Goal: Information Seeking & Learning: Learn about a topic

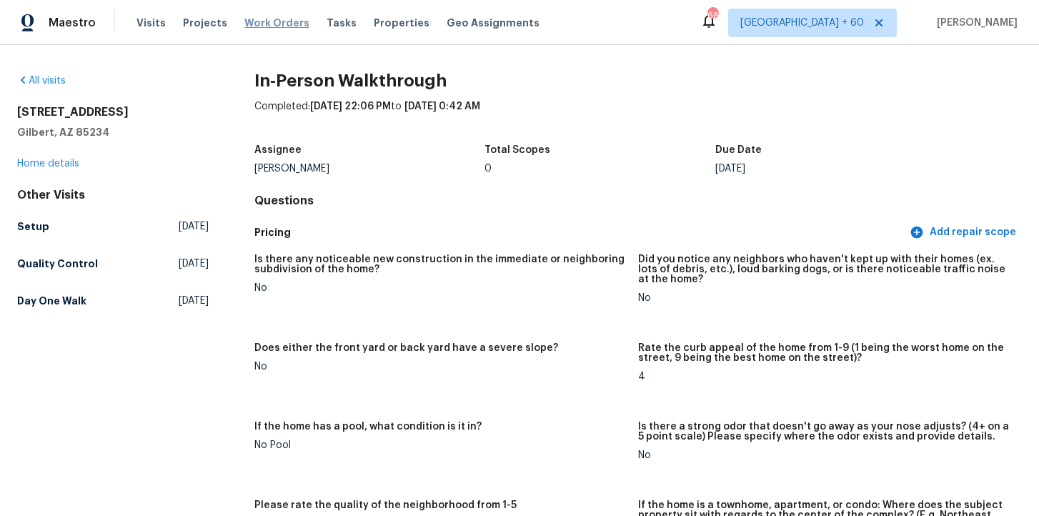
click at [272, 21] on span "Work Orders" at bounding box center [276, 23] width 65 height 14
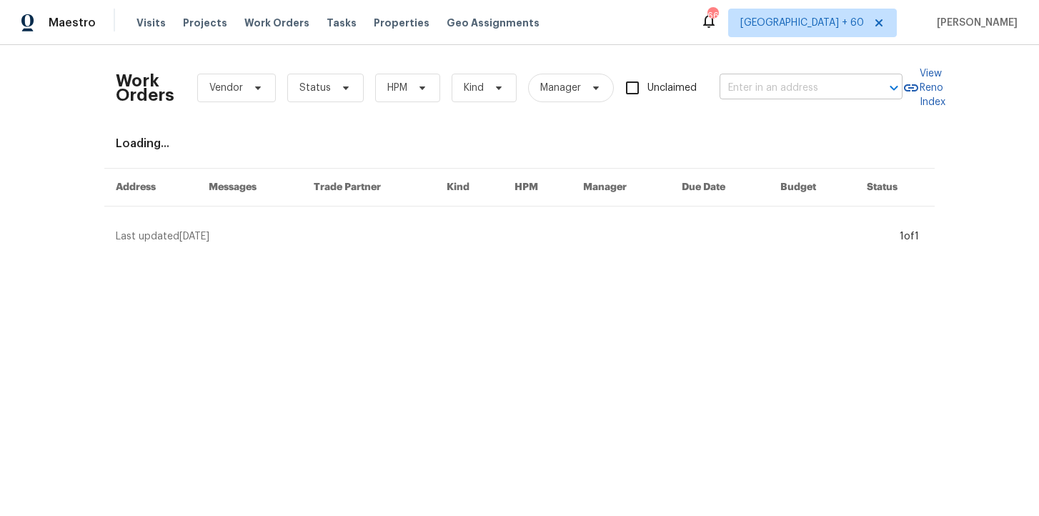
click at [753, 84] on input "text" at bounding box center [791, 88] width 143 height 22
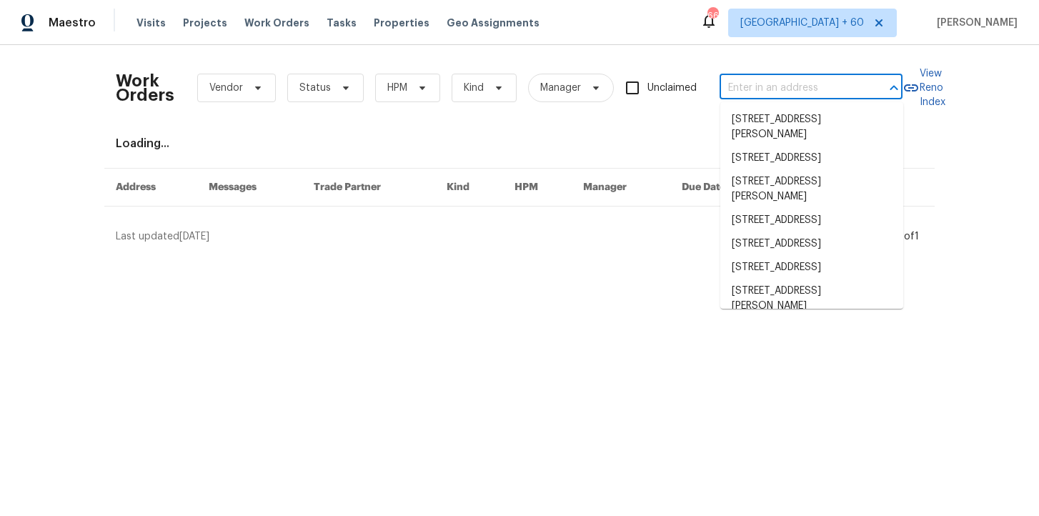
paste input "376 Win Ct San Jacinto, CA 92583"
type input "376 Win Ct San Jacinto, CA 92583"
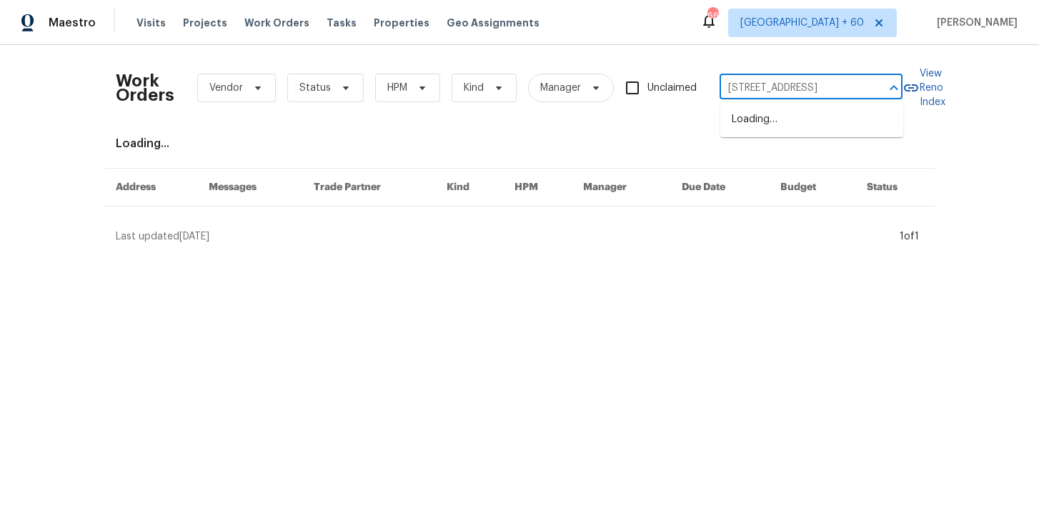
scroll to position [0, 24]
click at [778, 119] on li "376 Win Ct, San Jacinto, CA 92583" at bounding box center [811, 120] width 183 height 24
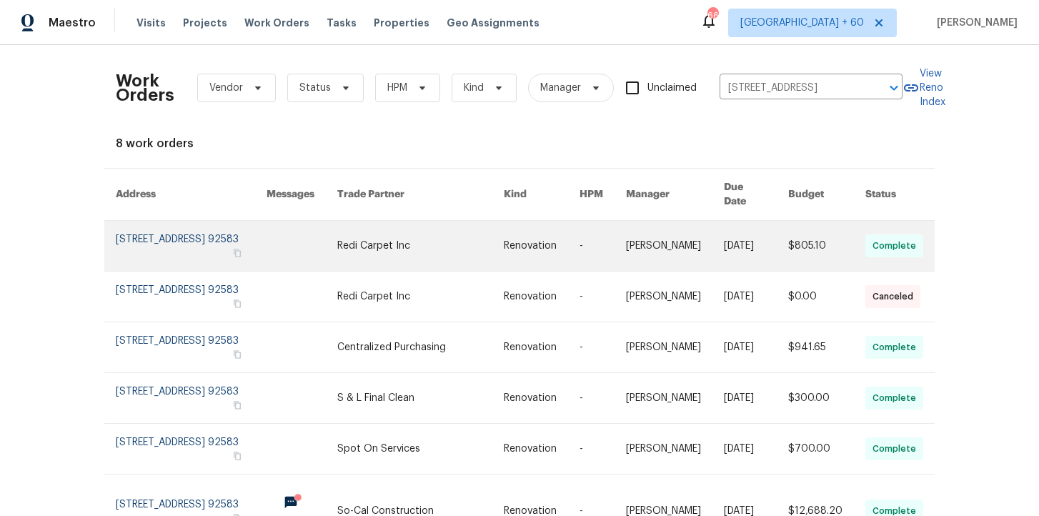
click at [174, 238] on link at bounding box center [191, 246] width 151 height 50
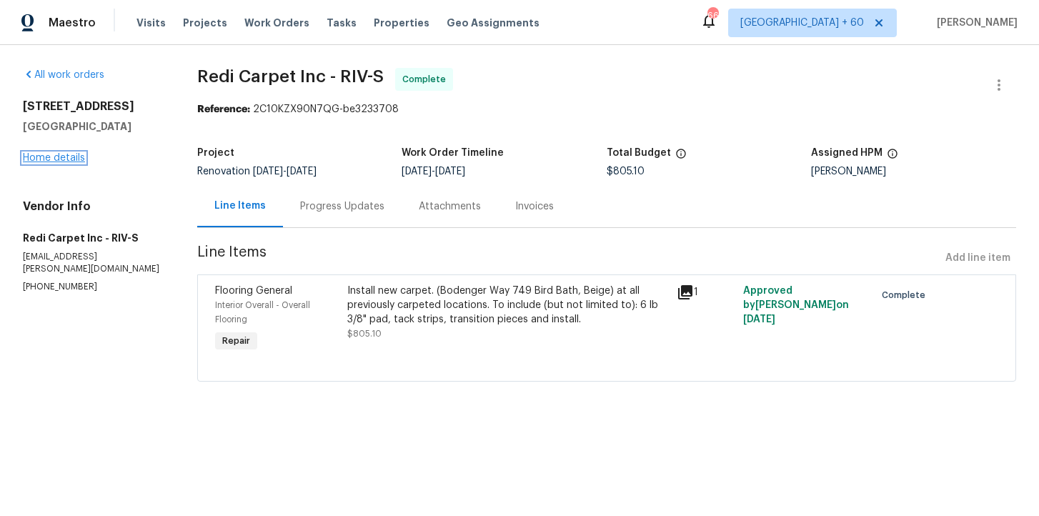
click at [61, 157] on link "Home details" at bounding box center [54, 158] width 62 height 10
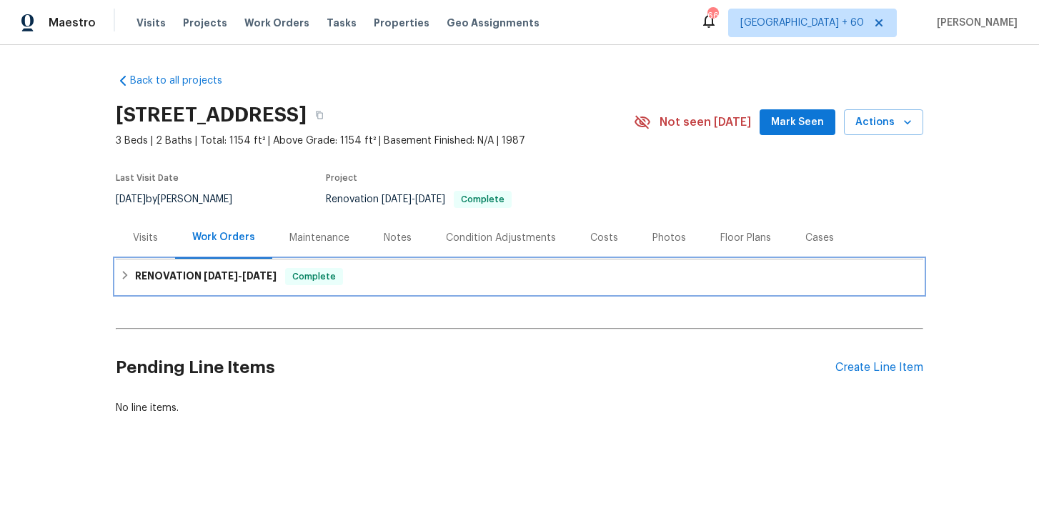
click at [384, 280] on div "RENOVATION 9/16/25 - 9/25/25 Complete" at bounding box center [519, 276] width 799 height 17
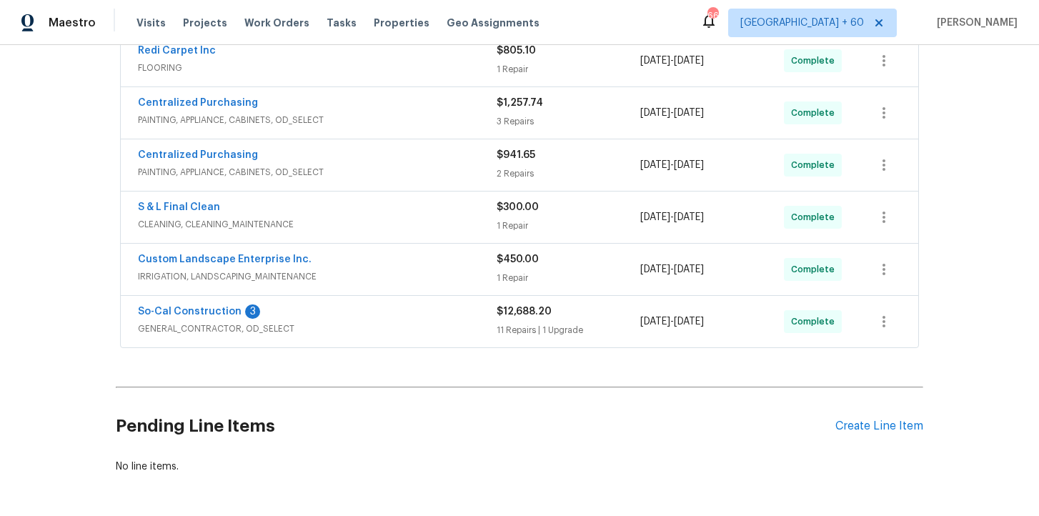
scroll to position [341, 0]
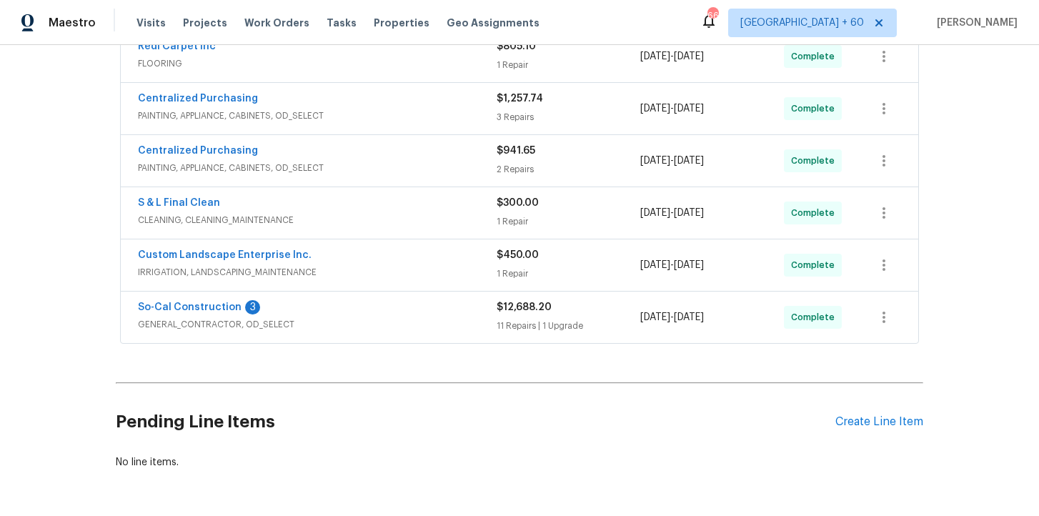
click at [424, 309] on div "So-Cal Construction 3" at bounding box center [317, 308] width 359 height 17
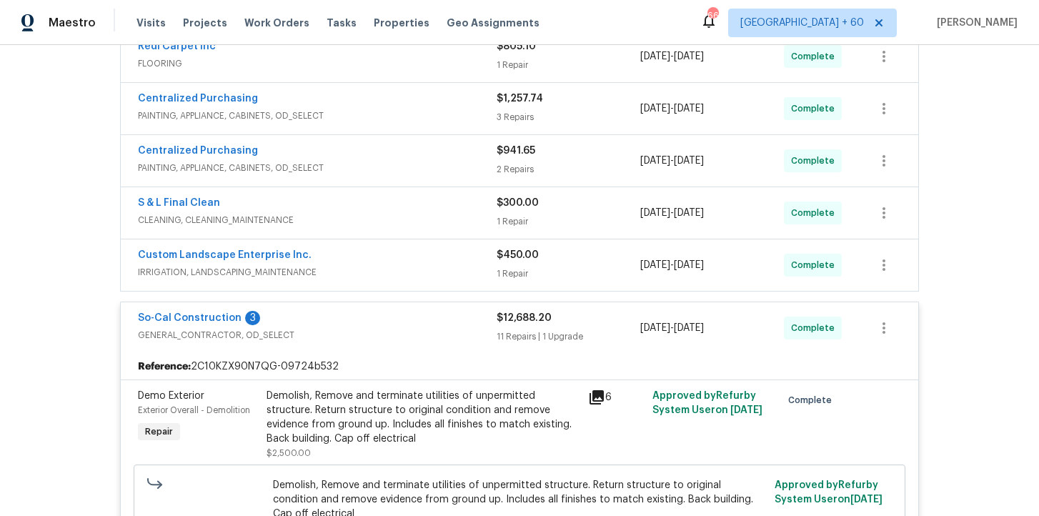
click at [412, 258] on div "Custom Landscape Enterprise Inc." at bounding box center [317, 256] width 359 height 17
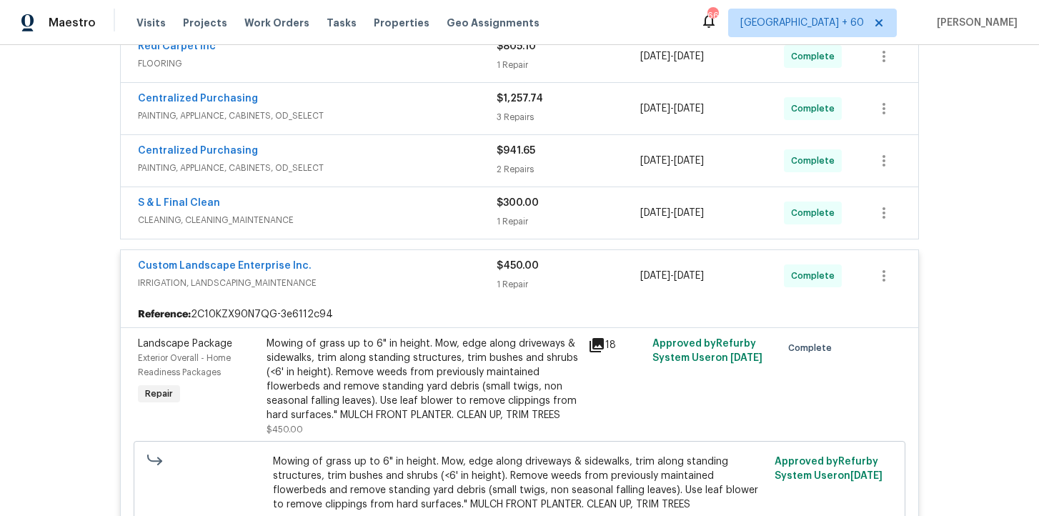
click at [393, 218] on span "CLEANING, CLEANING_MAINTENANCE" at bounding box center [317, 220] width 359 height 14
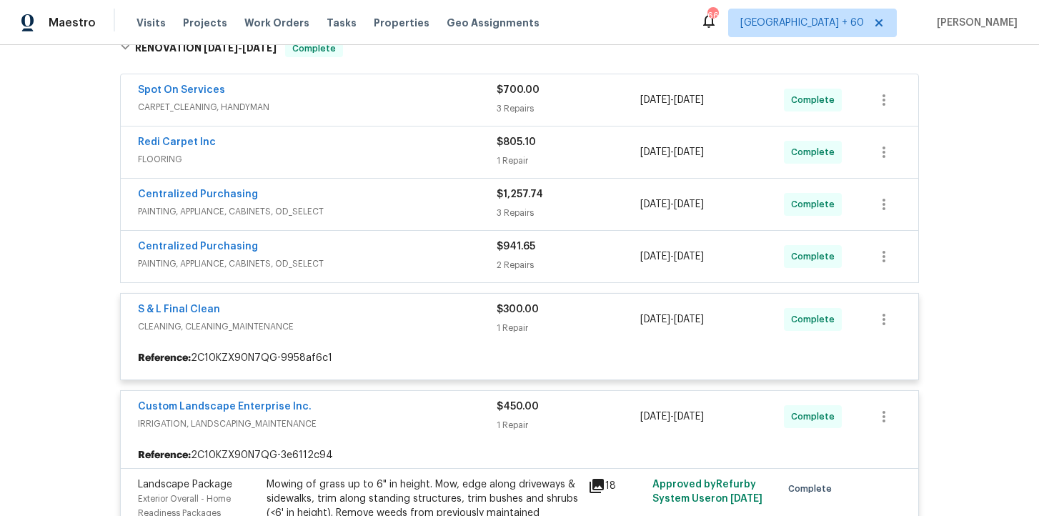
scroll to position [249, 0]
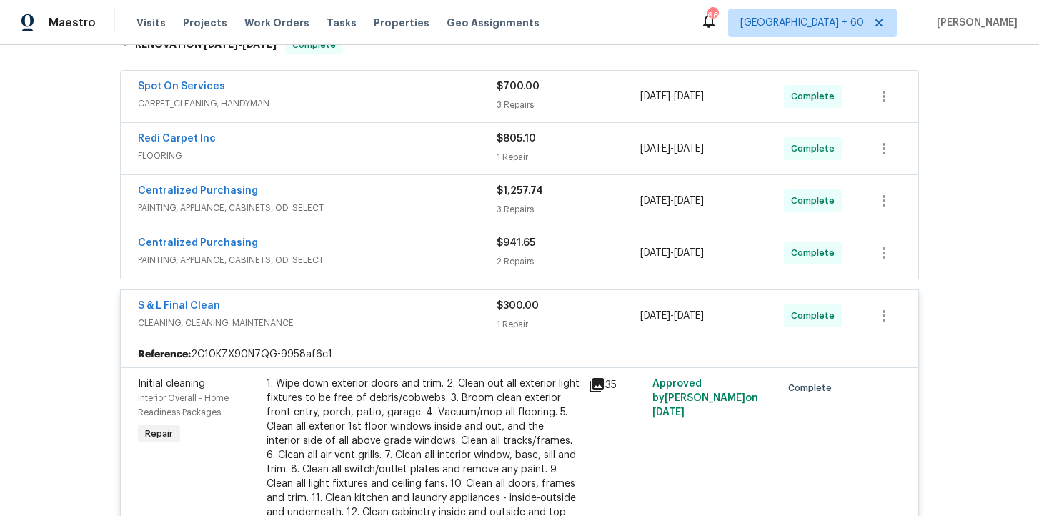
click at [400, 250] on div "Centralized Purchasing" at bounding box center [317, 244] width 359 height 17
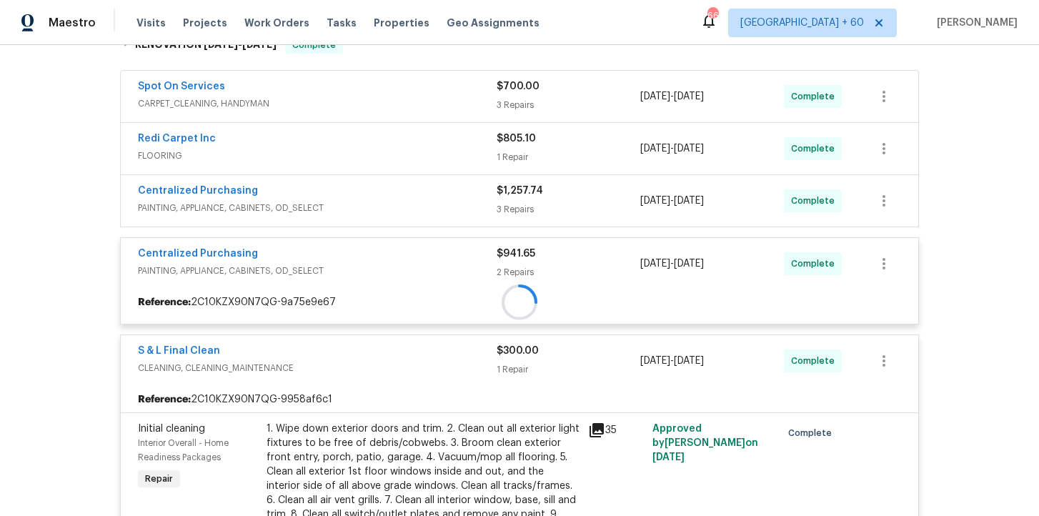
scroll to position [205, 0]
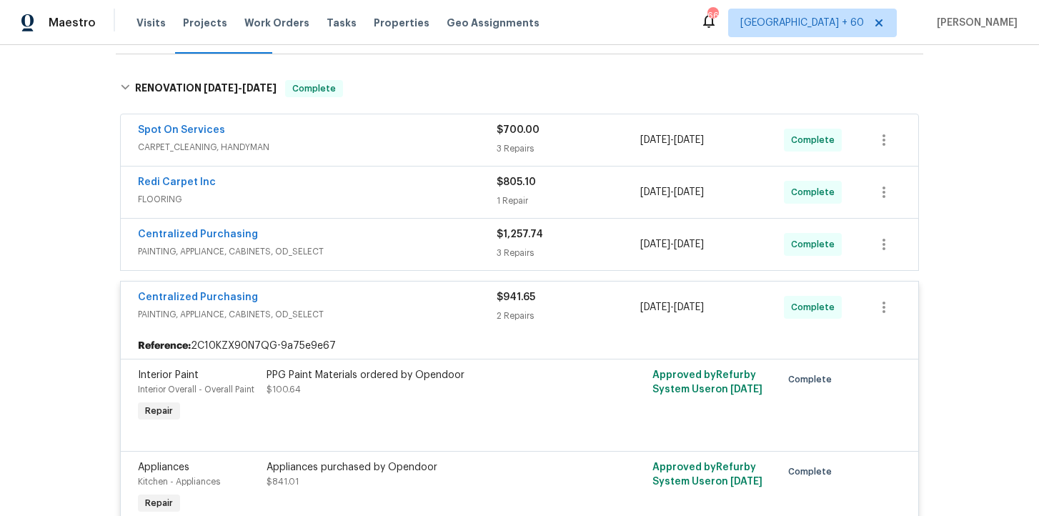
click at [417, 245] on span "PAINTING, APPLIANCE, CABINETS, OD_SELECT" at bounding box center [317, 251] width 359 height 14
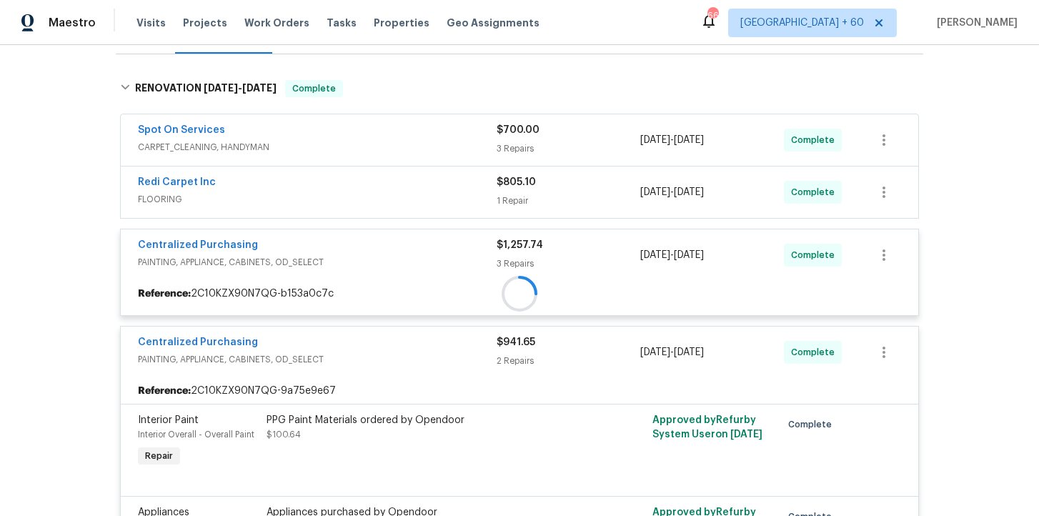
scroll to position [133, 0]
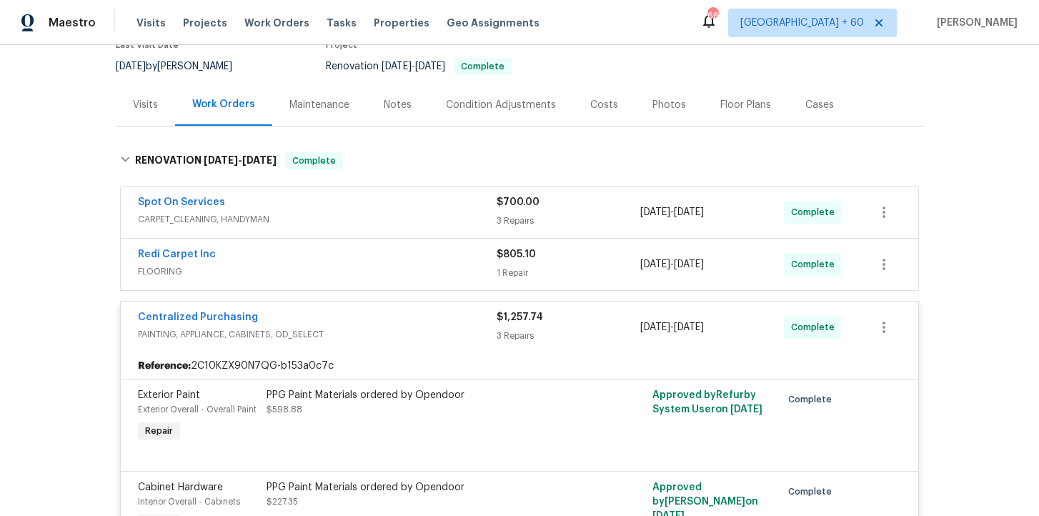
click at [412, 264] on div "Redi Carpet Inc" at bounding box center [317, 255] width 359 height 17
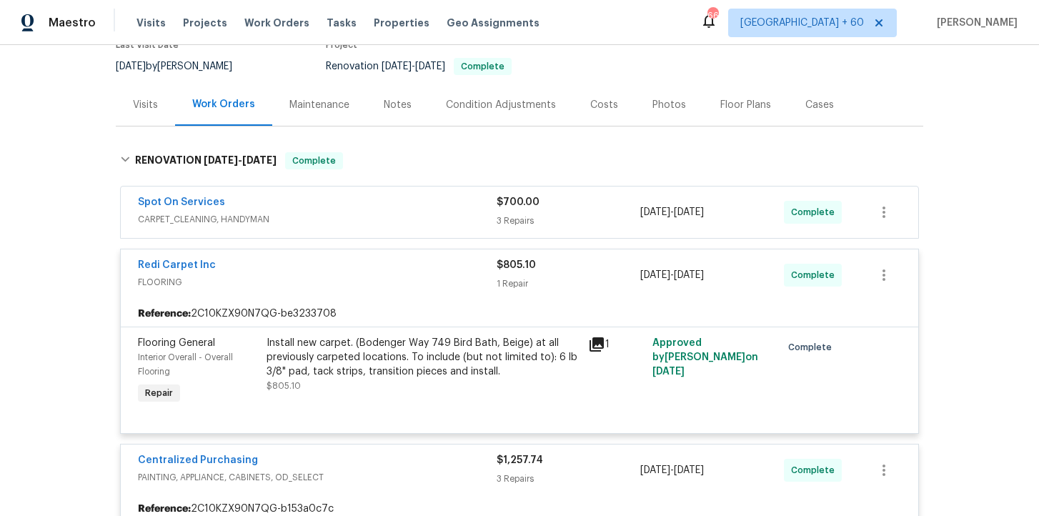
click at [407, 211] on div "Spot On Services" at bounding box center [317, 203] width 359 height 17
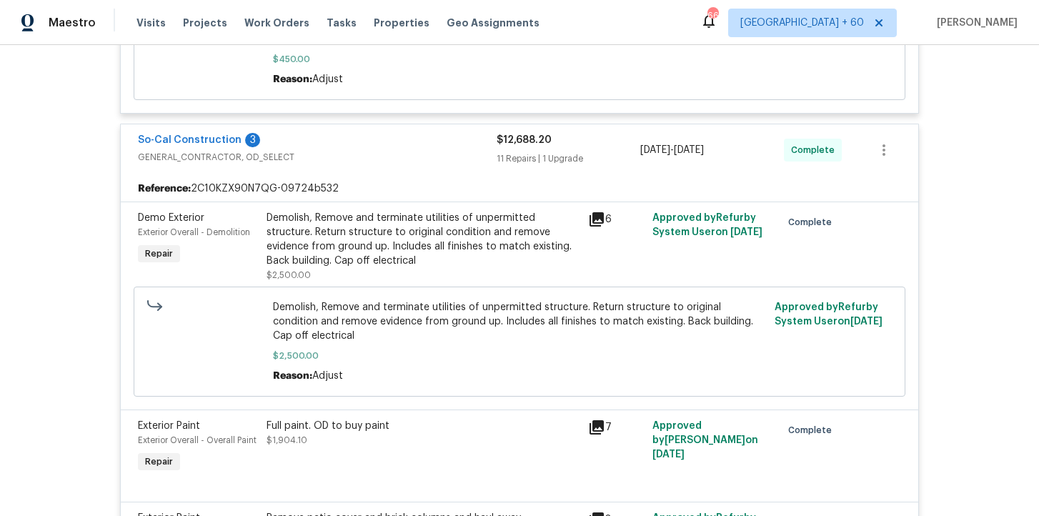
scroll to position [2244, 0]
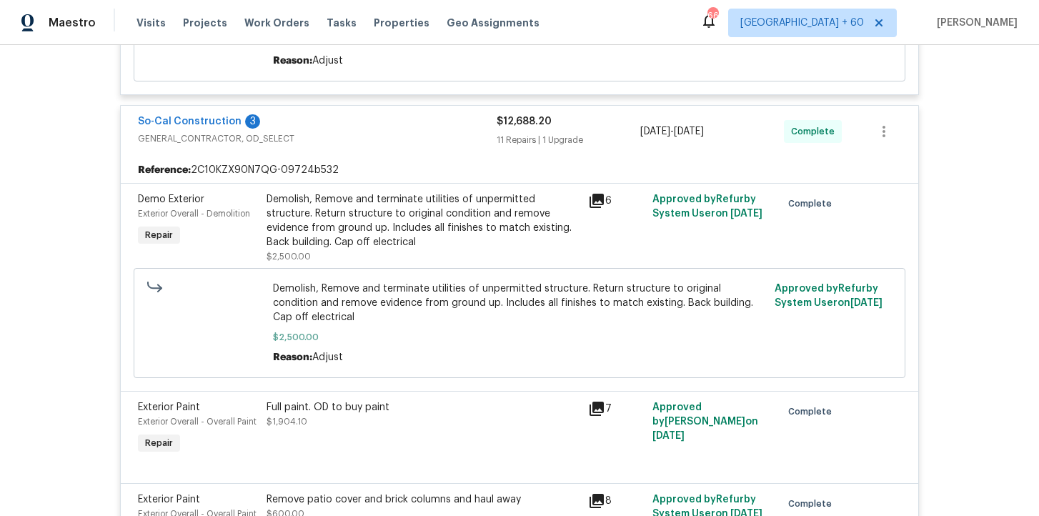
click at [427, 217] on div "Demolish, Remove and terminate utilities of unpermitted structure. Return struc…" at bounding box center [423, 220] width 313 height 57
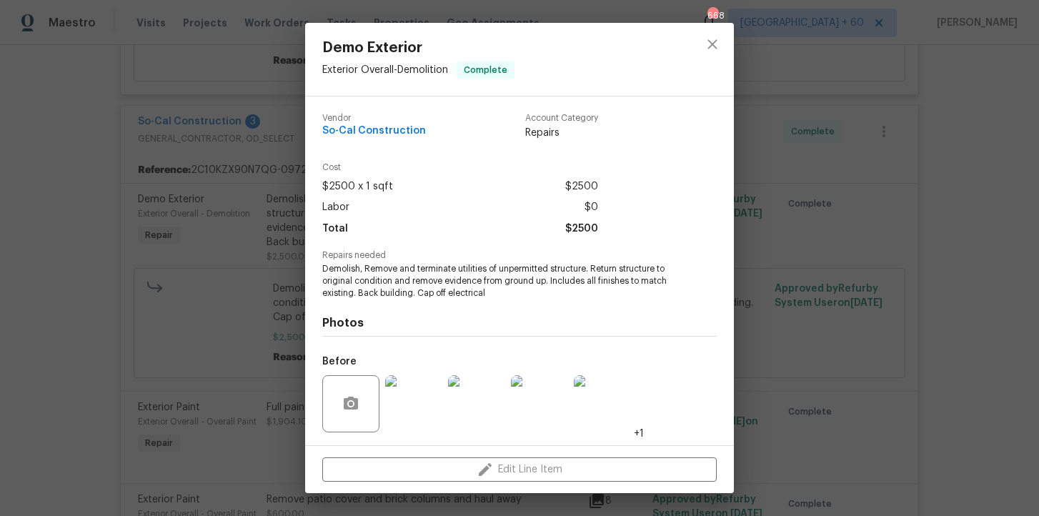
scroll to position [94, 0]
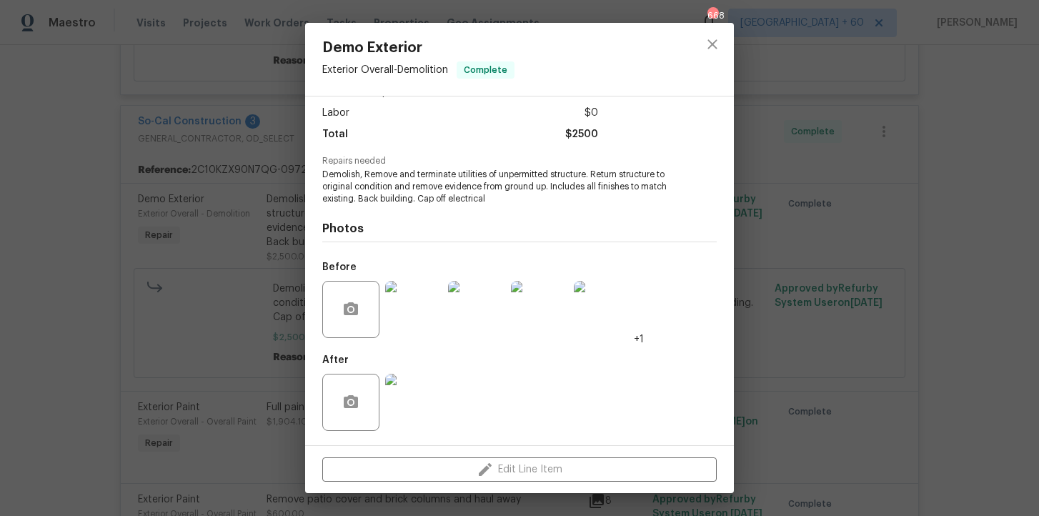
click at [414, 311] on img at bounding box center [413, 309] width 57 height 57
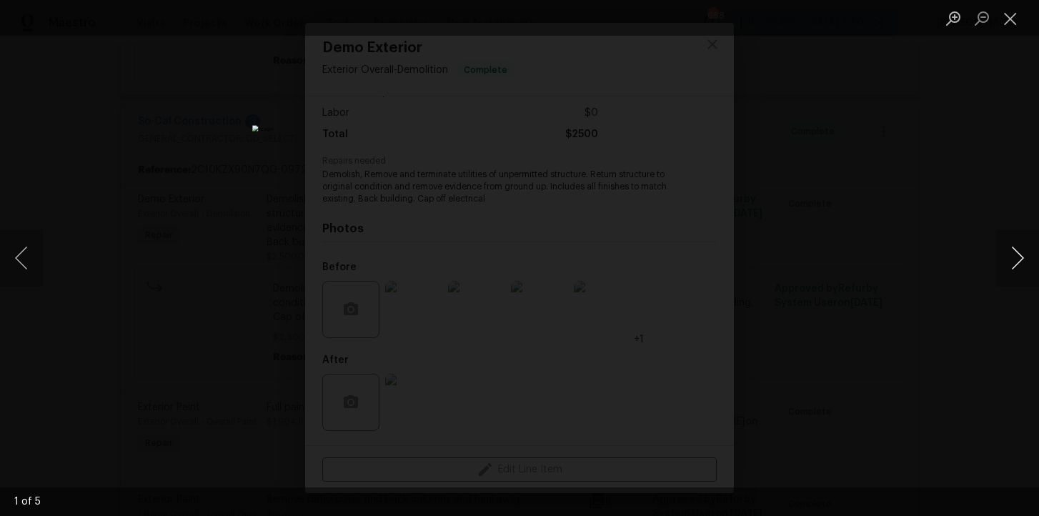
click at [1016, 261] on button "Next image" at bounding box center [1017, 257] width 43 height 57
click at [1016, 260] on button "Next image" at bounding box center [1017, 257] width 43 height 57
click at [1022, 259] on button "Next image" at bounding box center [1017, 257] width 43 height 57
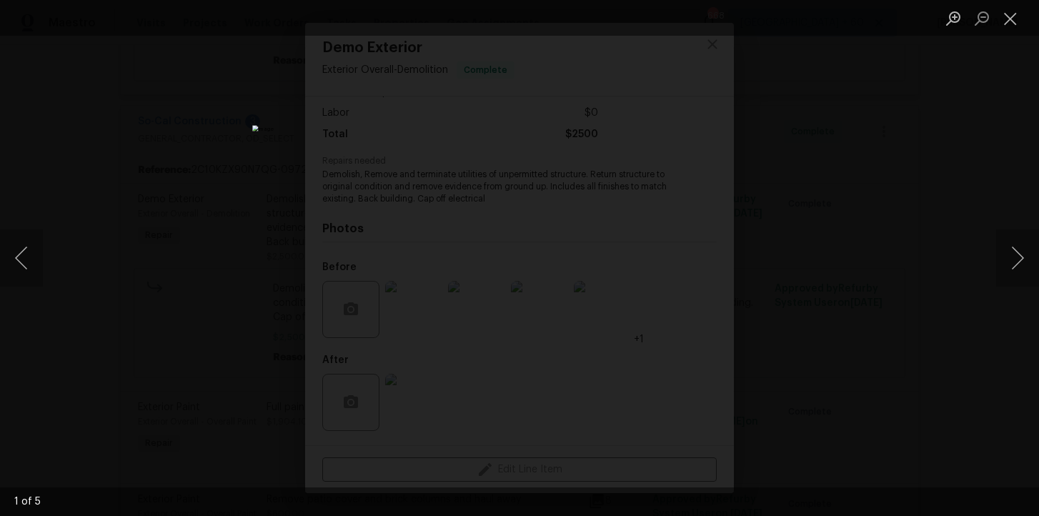
click at [863, 222] on div "Lightbox" at bounding box center [519, 258] width 1039 height 516
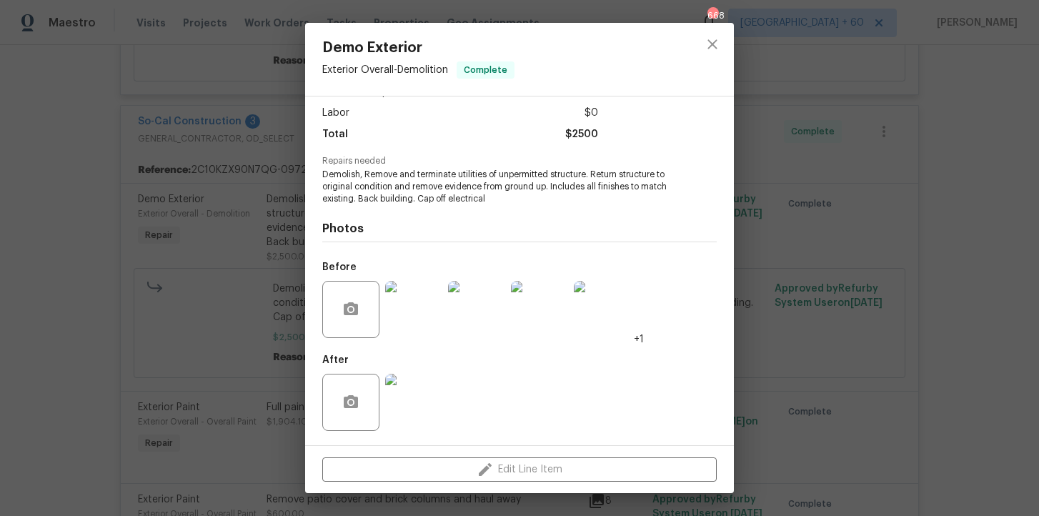
click at [420, 402] on img at bounding box center [413, 402] width 57 height 57
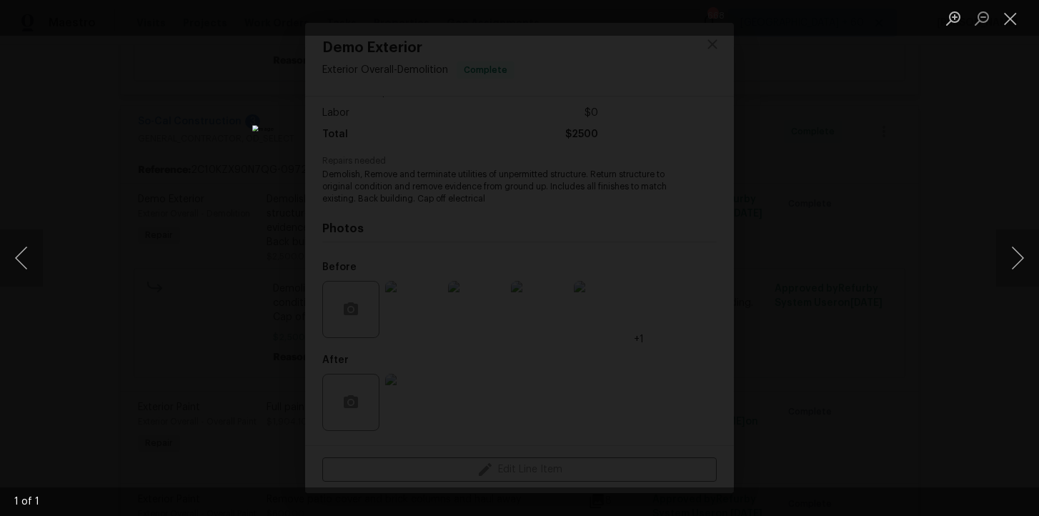
click at [812, 269] on div "Lightbox" at bounding box center [519, 258] width 1039 height 516
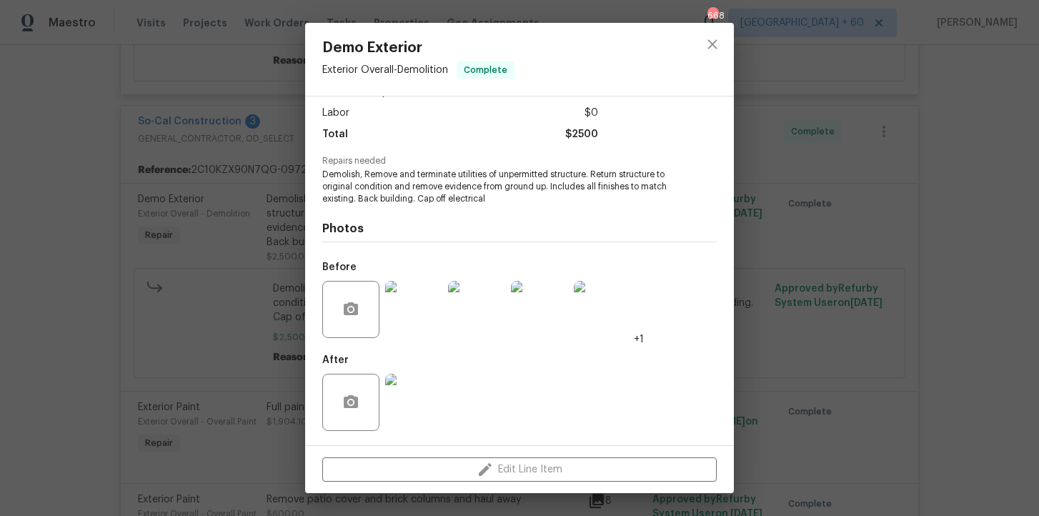
click at [848, 310] on div "Demo Exterior Exterior Overall - Demolition Complete Vendor So-Cal Construction…" at bounding box center [519, 258] width 1039 height 516
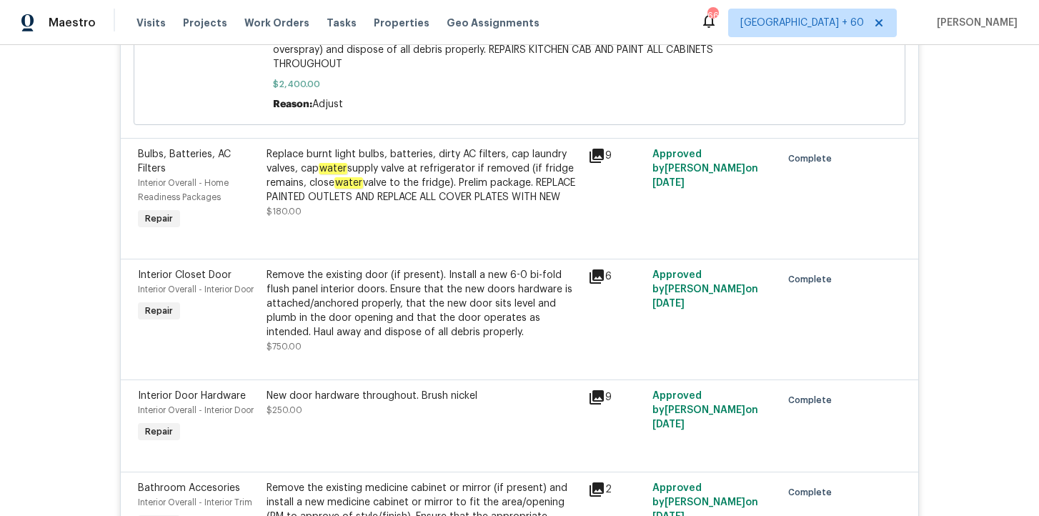
scroll to position [3084, 0]
click at [510, 303] on div "Remove the existing door (if present). Install a new 6-0 bi-fold flush panel in…" at bounding box center [423, 302] width 313 height 71
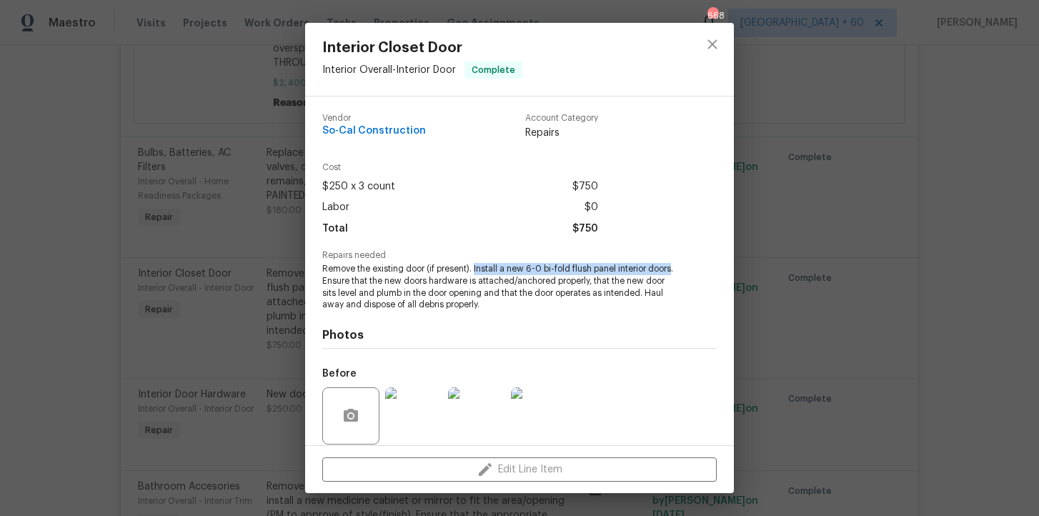
drag, startPoint x: 475, startPoint y: 268, endPoint x: 670, endPoint y: 268, distance: 195.8
click at [670, 268] on span "Remove the existing door (if present). Install a new 6-0 bi-fold flush panel in…" at bounding box center [499, 287] width 355 height 48
copy span "Install a new 6-0 bi-fold flush panel interior doors"
click at [235, 319] on div "Interior Closet Door Interior Overall - Interior Door Complete Vendor So-Cal Co…" at bounding box center [519, 258] width 1039 height 516
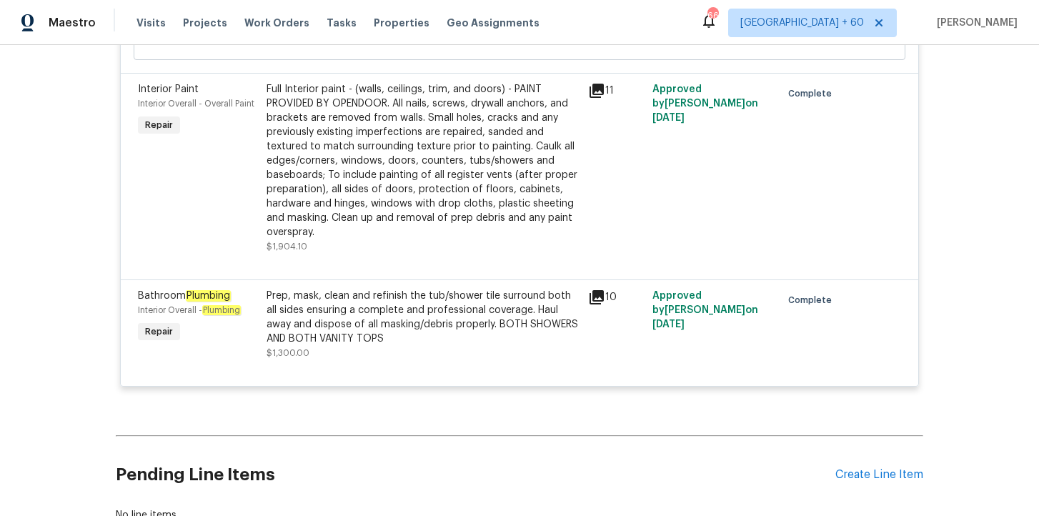
scroll to position [3841, 0]
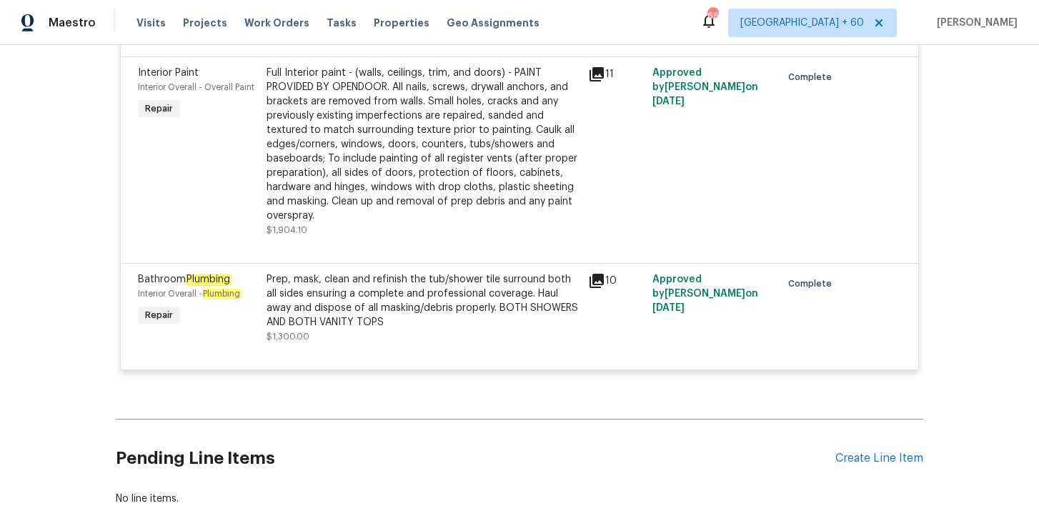
click at [497, 322] on div "Prep, mask, clean and refinish the tub/shower tile surround both all sides ensu…" at bounding box center [423, 307] width 313 height 71
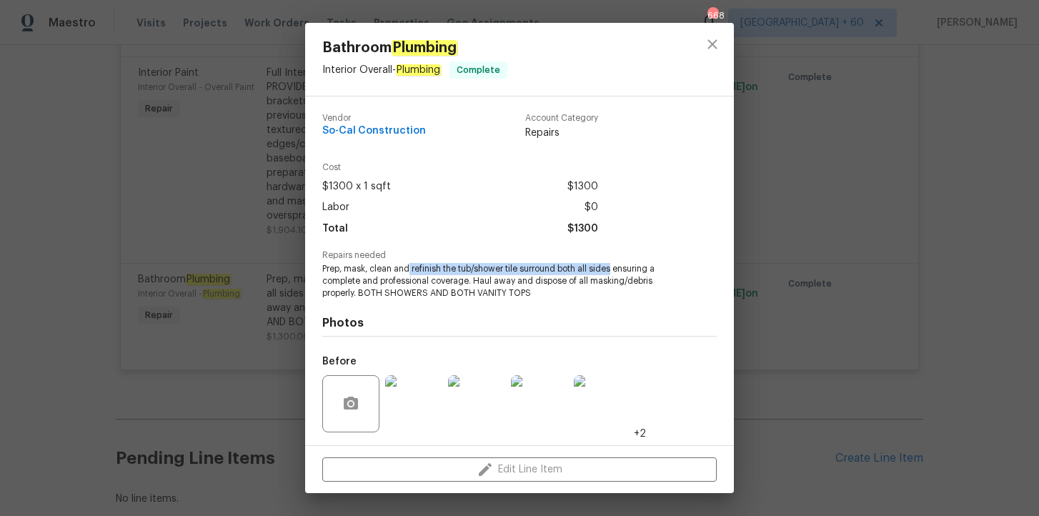
drag, startPoint x: 410, startPoint y: 267, endPoint x: 613, endPoint y: 272, distance: 203.0
click at [613, 272] on span "Prep, mask, clean and refinish the tub/shower tile surround both all sides ensu…" at bounding box center [499, 281] width 355 height 36
copy span "refinish the tub/shower tile surround both all sides"
click at [237, 166] on div "Bathroom Plumbing Interior Overall - Plumbing Complete Vendor So-Cal Constructi…" at bounding box center [519, 258] width 1039 height 516
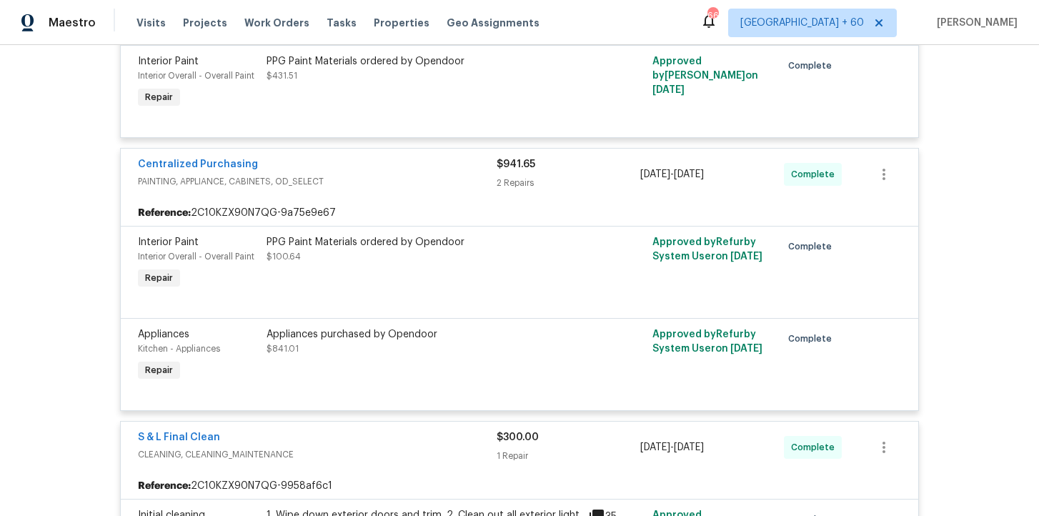
scroll to position [1217, 0]
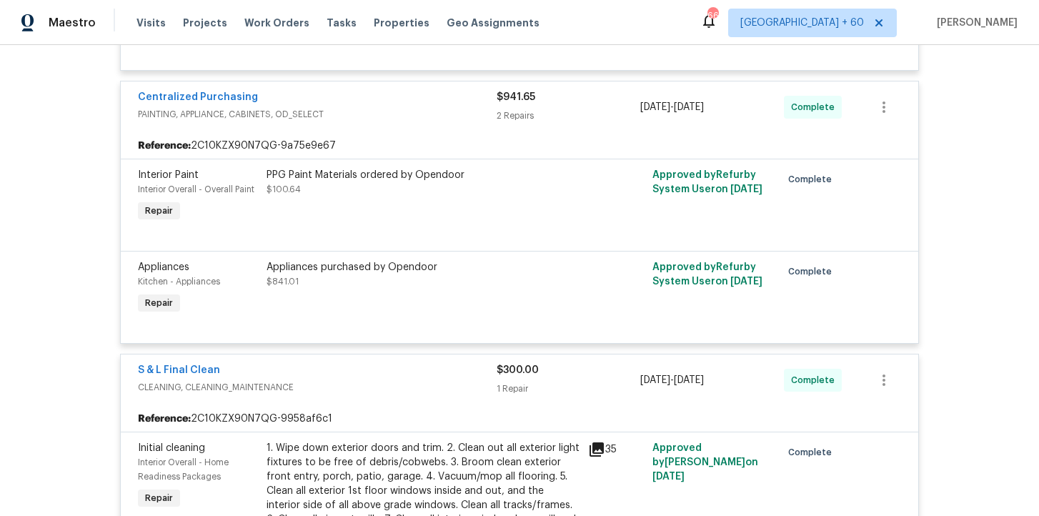
click at [452, 273] on div "Appliances purchased by Opendoor" at bounding box center [423, 267] width 313 height 14
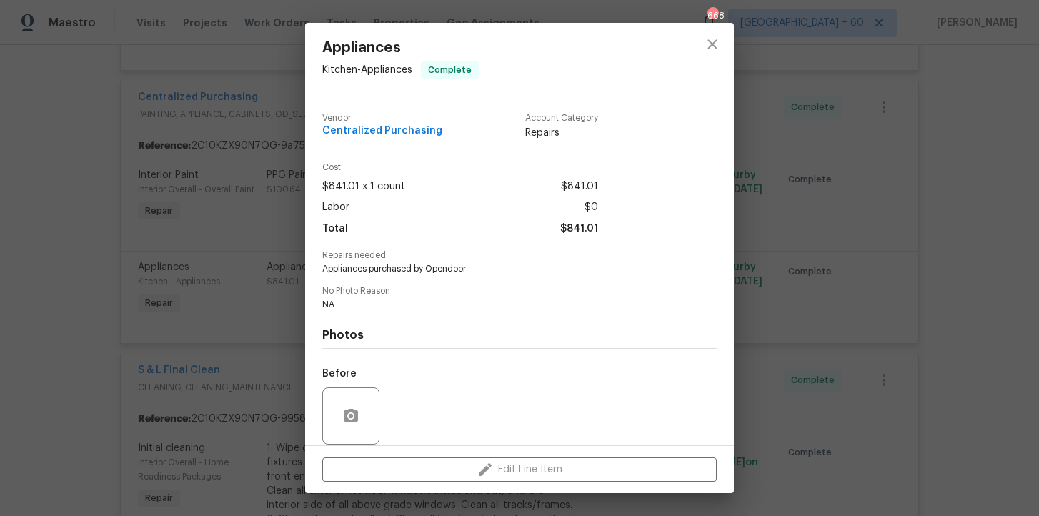
click at [442, 264] on span "Appliances purchased by Opendoor" at bounding box center [499, 269] width 355 height 12
copy span "Appliances purchased by Opendoor"
click at [257, 149] on div "Appliances Kitchen - Appliances Complete Vendor Centralized Purchasing Account …" at bounding box center [519, 258] width 1039 height 516
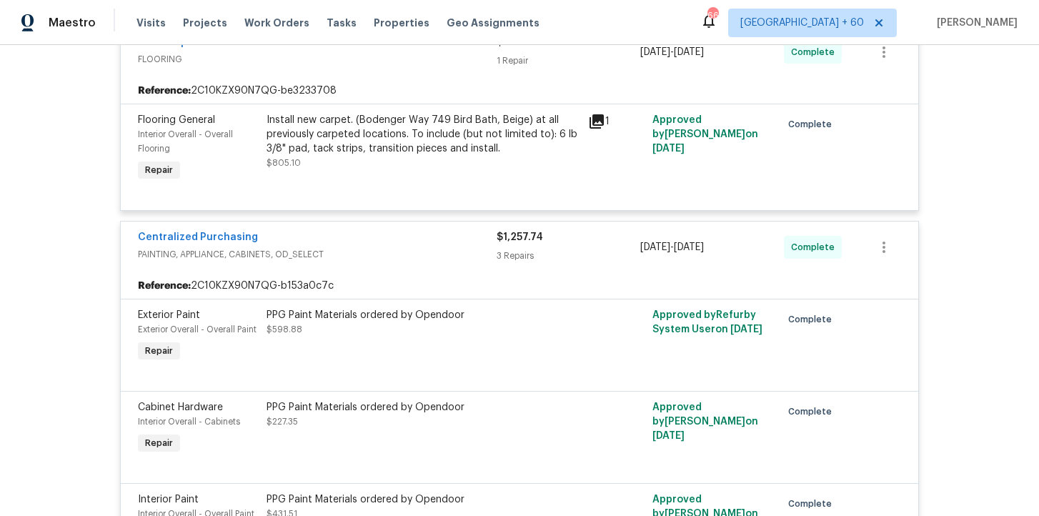
scroll to position [717, 0]
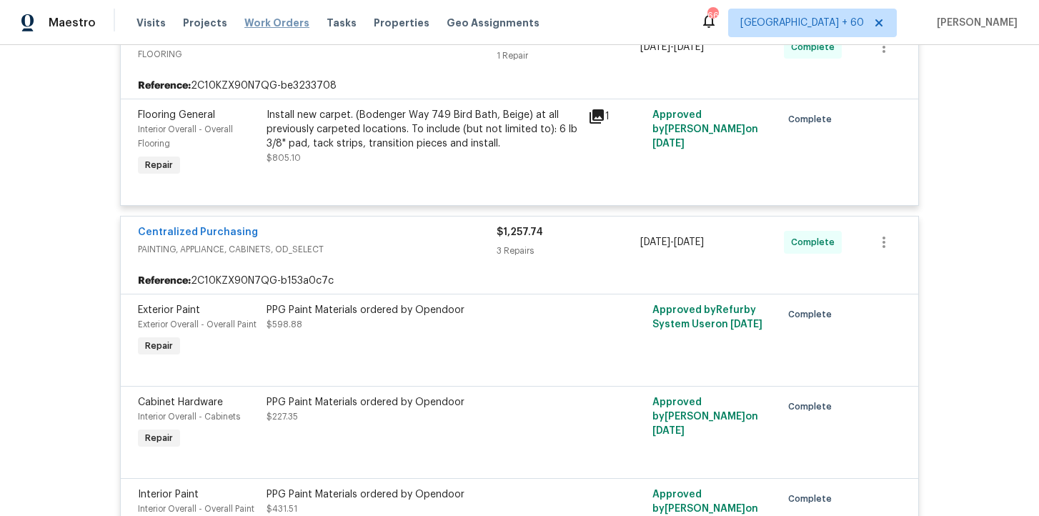
click at [261, 20] on span "Work Orders" at bounding box center [276, 23] width 65 height 14
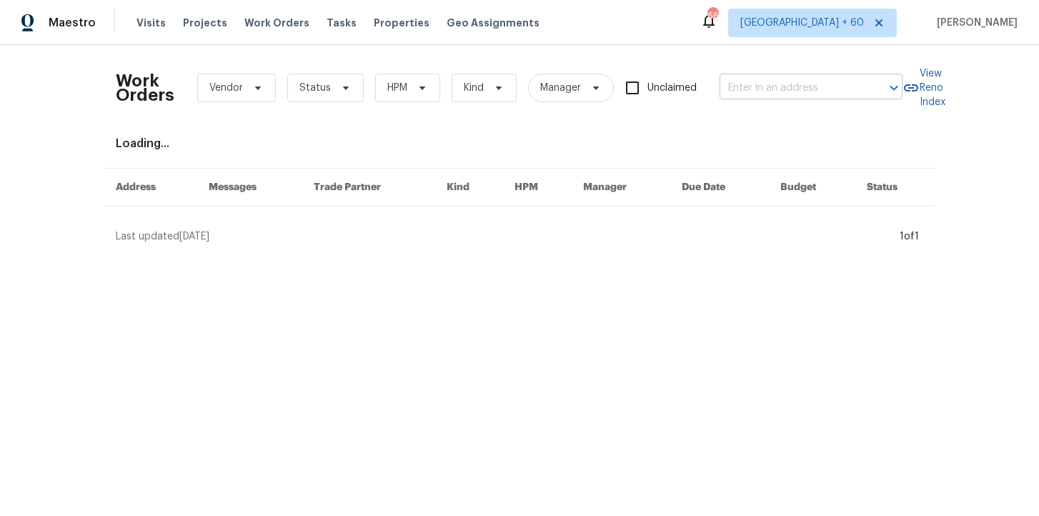
click at [749, 84] on input "text" at bounding box center [791, 88] width 143 height 22
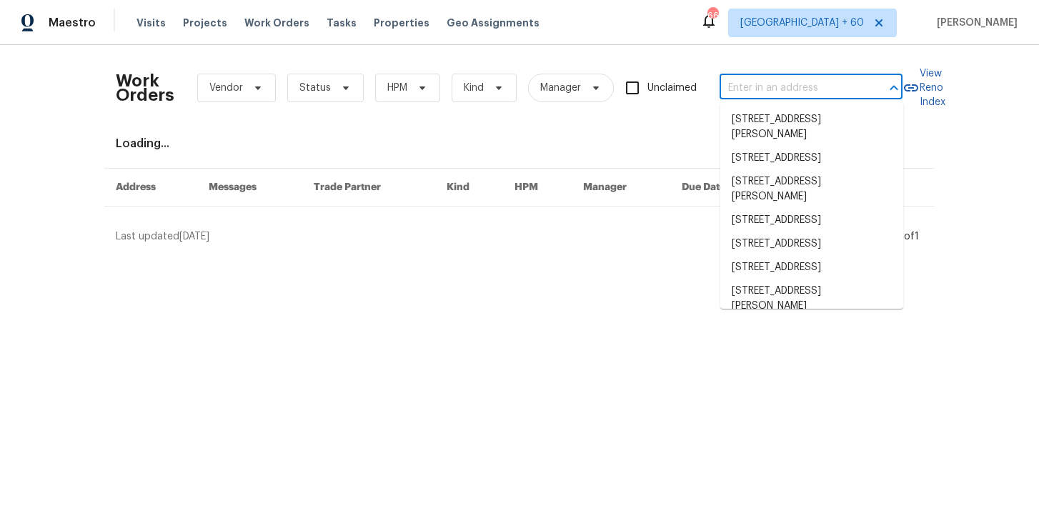
paste input "2635 Providence Dr Gastonia, NC 28052"
type input "2635 Providence Dr Gastonia, NC 28052"
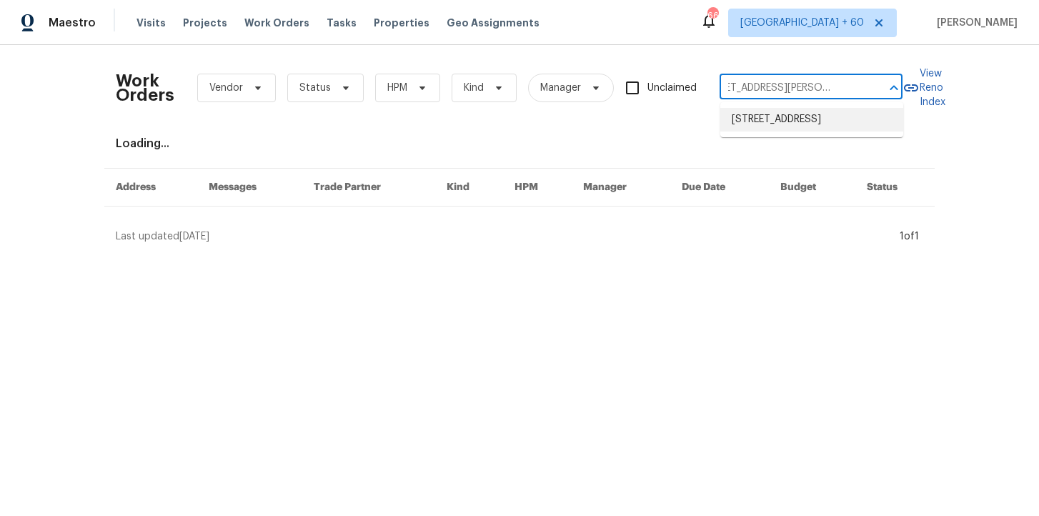
click at [783, 125] on li "2635 Providence Dr, Gastonia, NC 28052" at bounding box center [811, 120] width 183 height 24
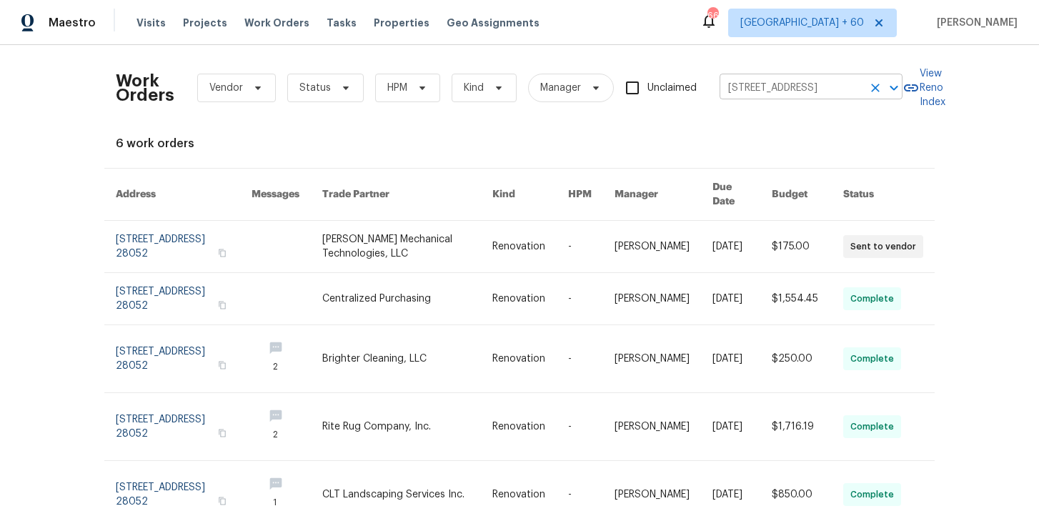
click at [767, 86] on input "2635 Providence Dr, Gastonia, NC 28052" at bounding box center [791, 88] width 143 height 22
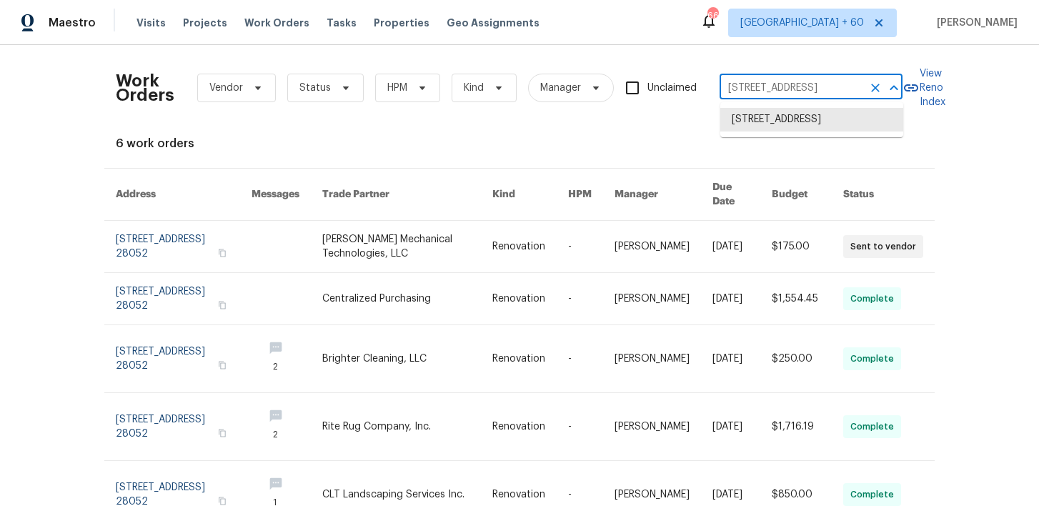
click at [767, 86] on input "2635 Providence Dr, Gastonia, NC 28052" at bounding box center [791, 88] width 143 height 22
paste input "text"
click at [795, 116] on li "2635 Providence Dr, Gastonia, NC 28052" at bounding box center [811, 120] width 183 height 24
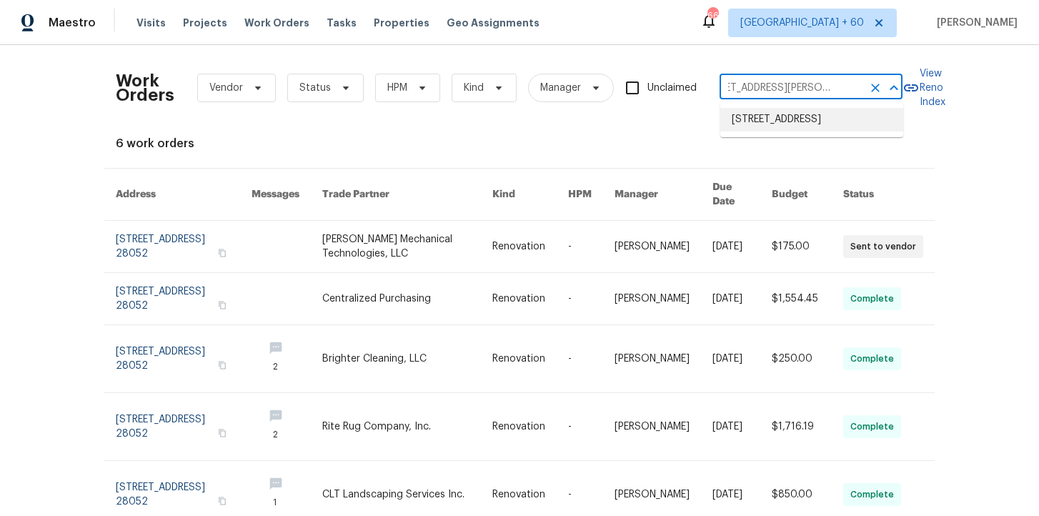
type input "2635 Providence Dr, Gastonia, NC 28052"
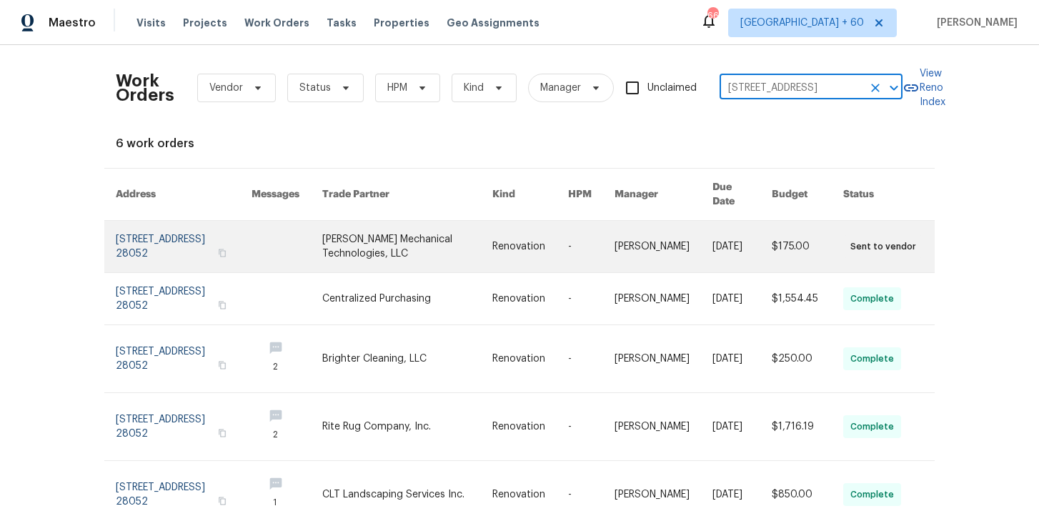
click at [150, 221] on link at bounding box center [184, 246] width 136 height 51
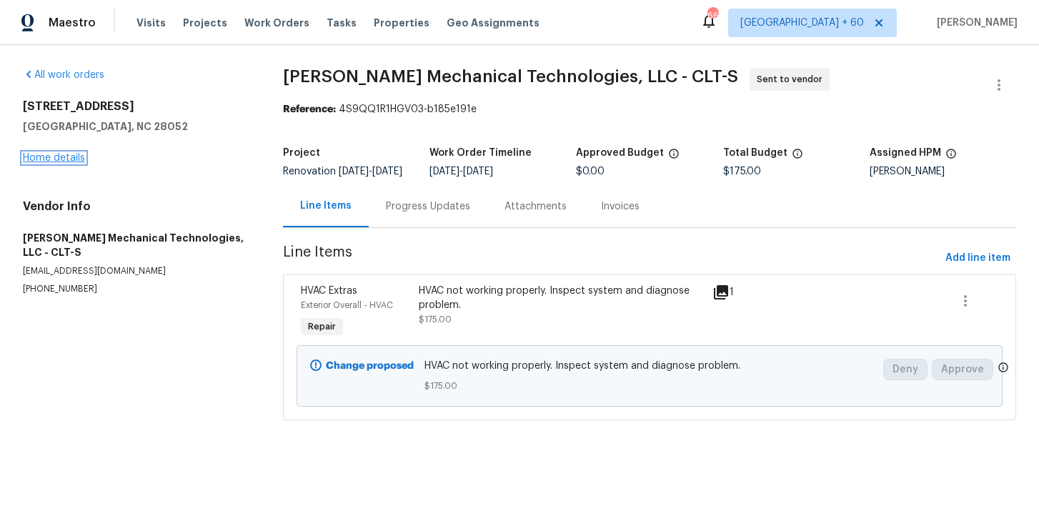
click at [71, 157] on link "Home details" at bounding box center [54, 158] width 62 height 10
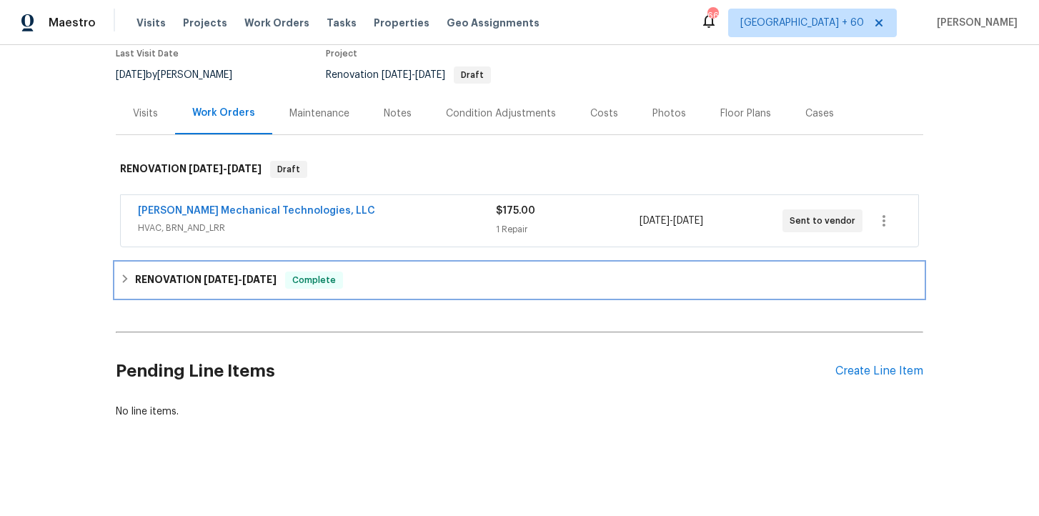
click at [364, 284] on div "RENOVATION 9/17/25 - 9/26/25 Complete" at bounding box center [519, 280] width 799 height 17
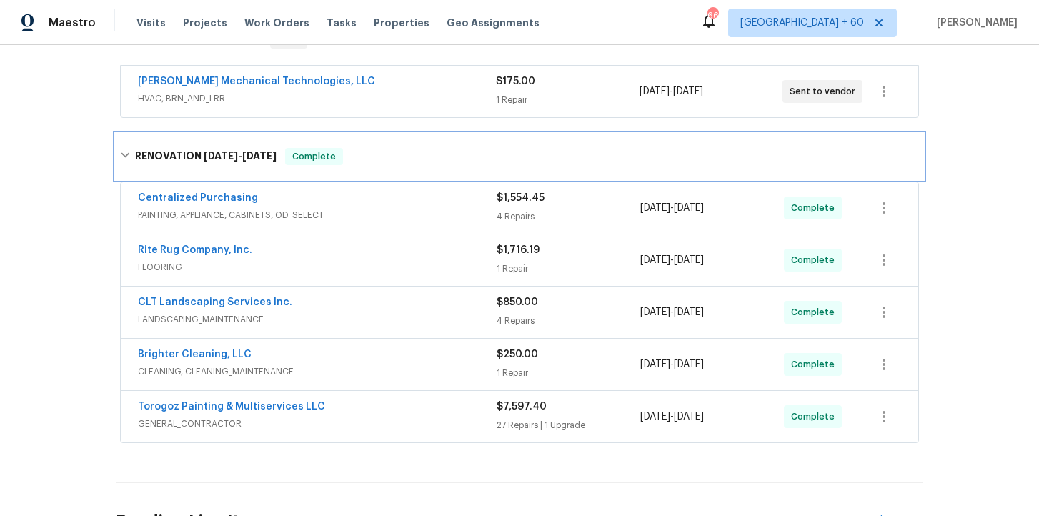
scroll to position [367, 0]
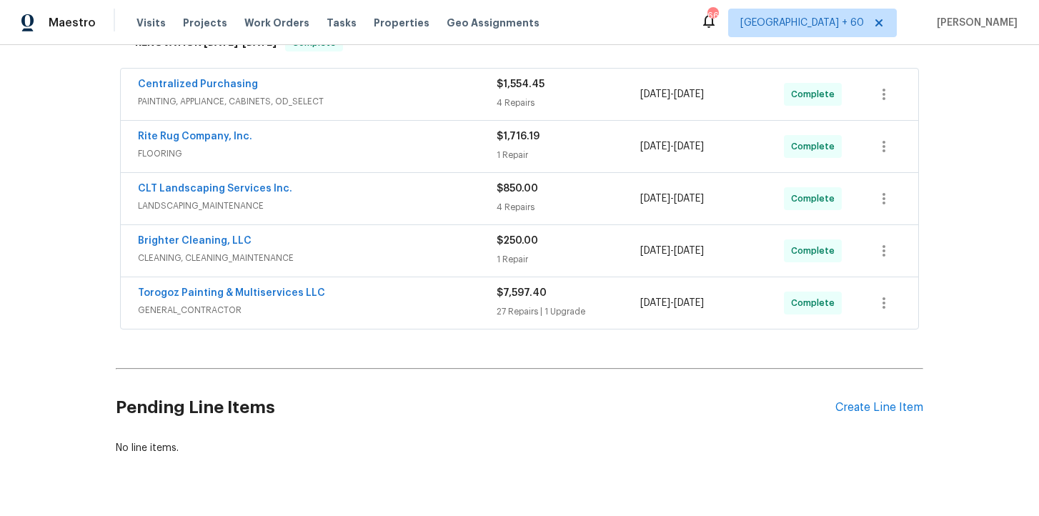
click at [376, 299] on div "Torogoz Painting & Multiservices LLC" at bounding box center [317, 294] width 359 height 17
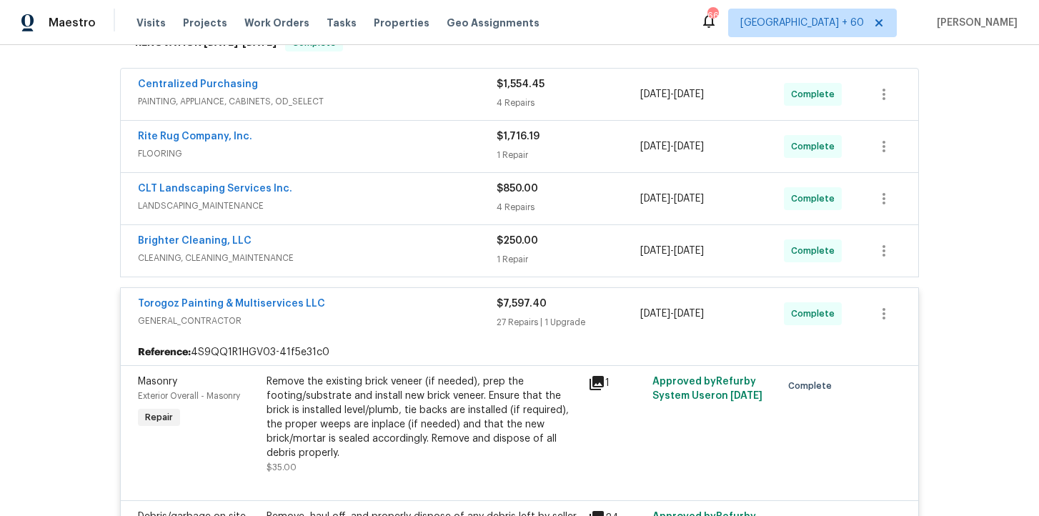
click at [366, 252] on span "CLEANING, CLEANING_MAINTENANCE" at bounding box center [317, 258] width 359 height 14
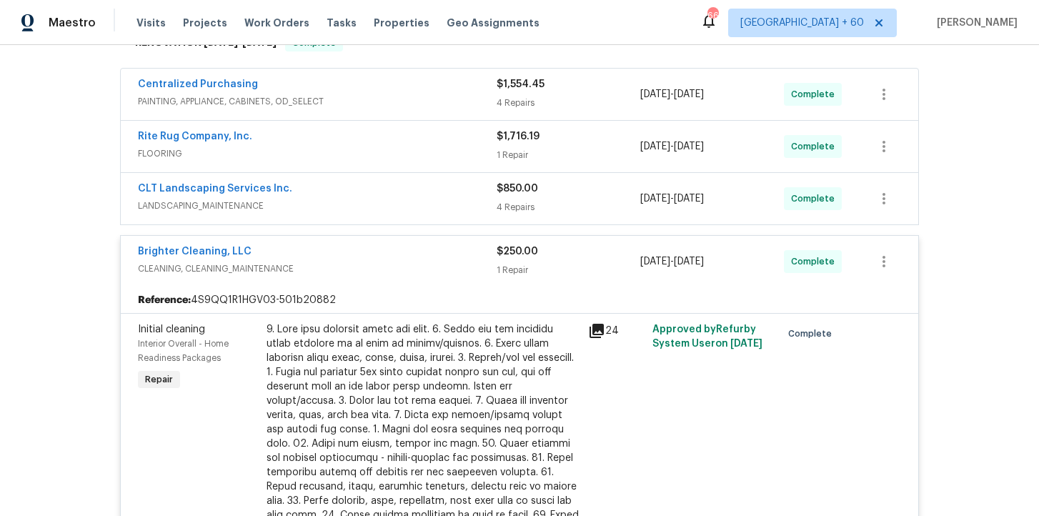
click at [366, 202] on span "LANDSCAPING_MAINTENANCE" at bounding box center [317, 206] width 359 height 14
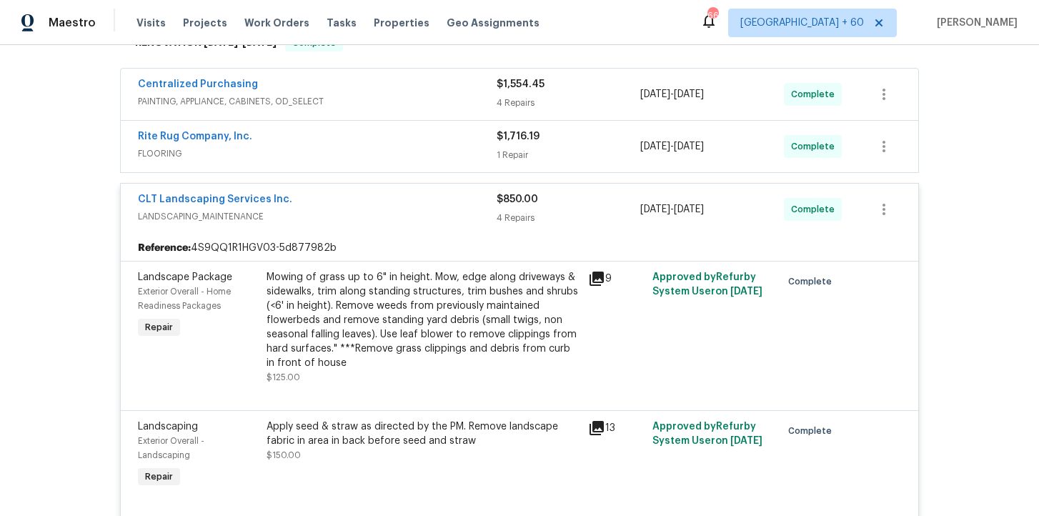
click at [385, 100] on span "PAINTING, APPLIANCE, CABINETS, OD_SELECT" at bounding box center [317, 101] width 359 height 14
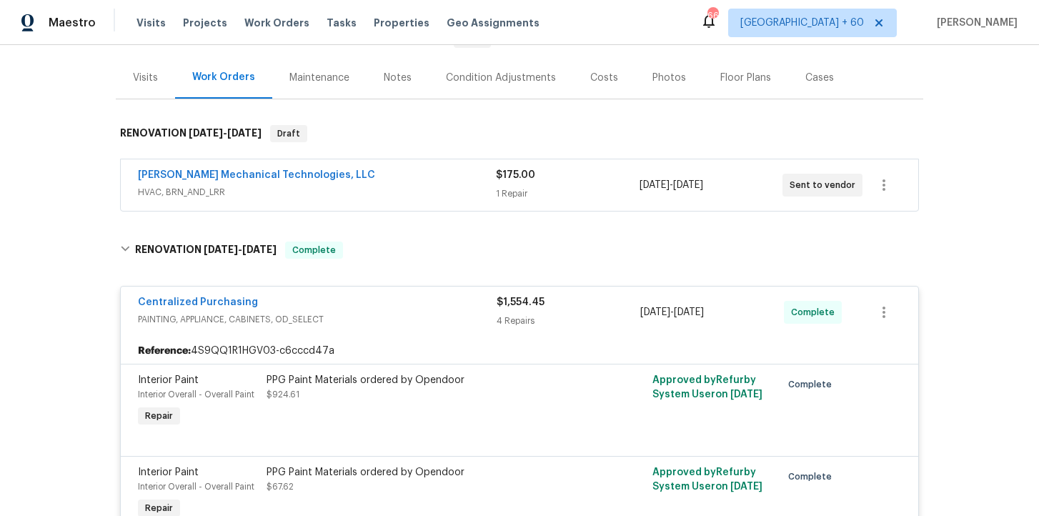
scroll to position [162, 0]
click at [402, 187] on span "HVAC, BRN_AND_LRR" at bounding box center [317, 191] width 358 height 14
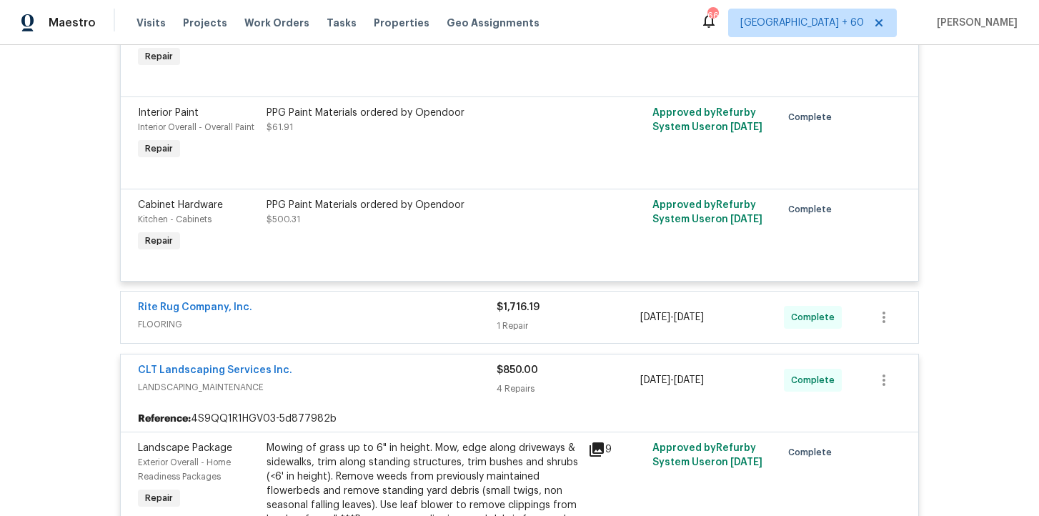
scroll to position [894, 0]
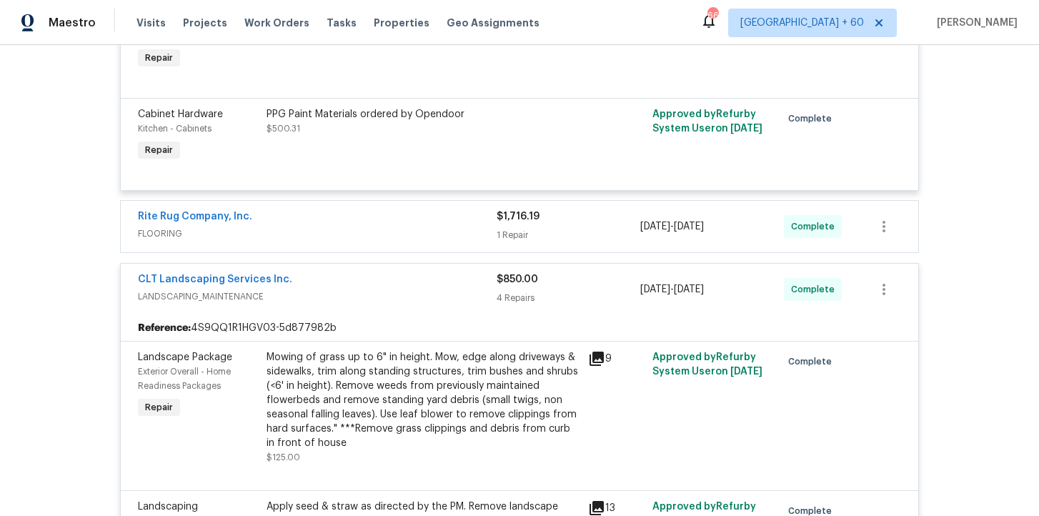
click at [405, 213] on div "Rite Rug Company, Inc." at bounding box center [317, 217] width 359 height 17
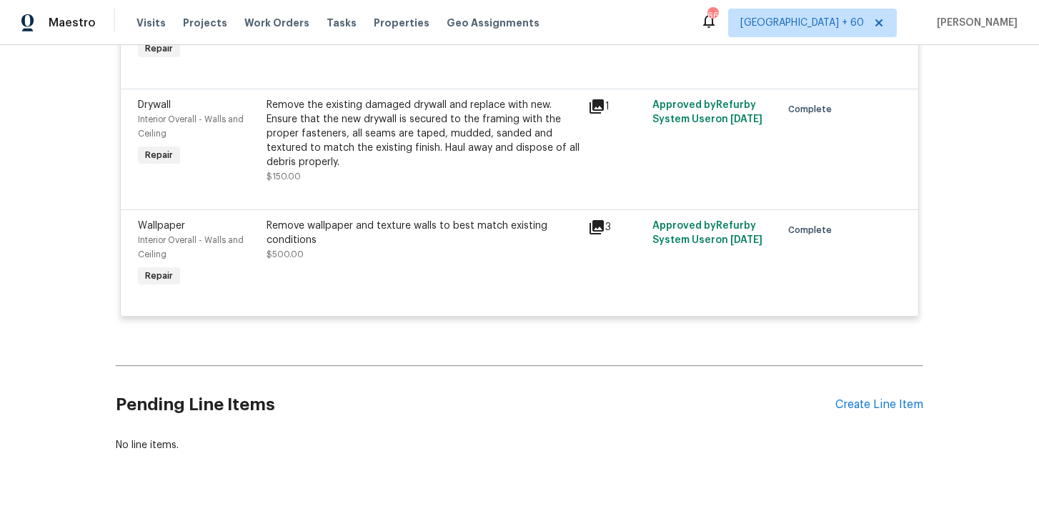
scroll to position [5550, 0]
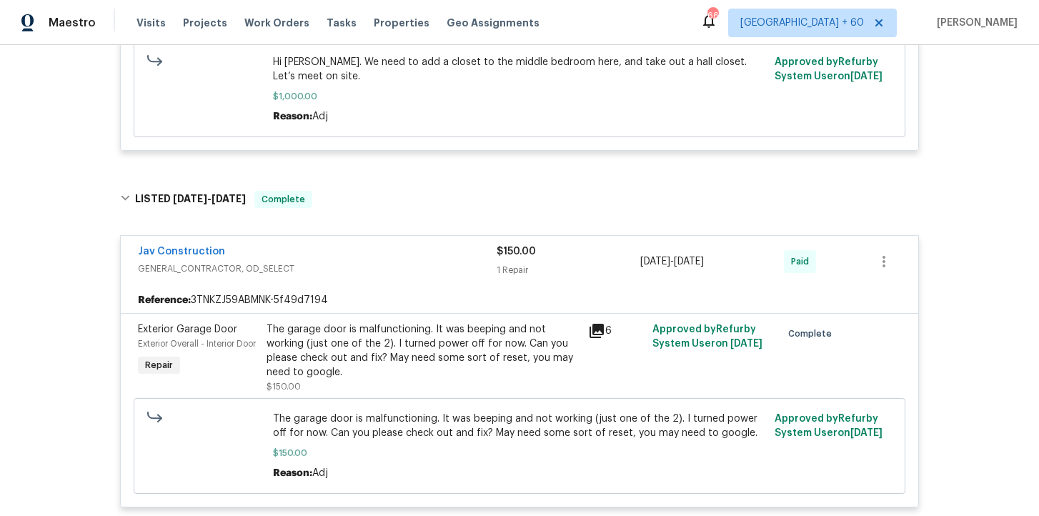
scroll to position [709, 0]
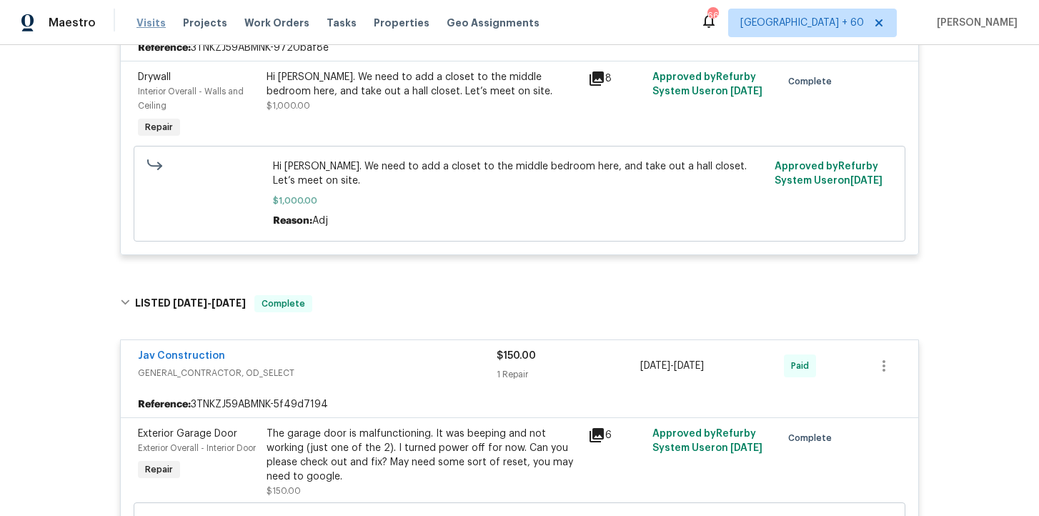
click at [158, 24] on span "Visits" at bounding box center [151, 23] width 29 height 14
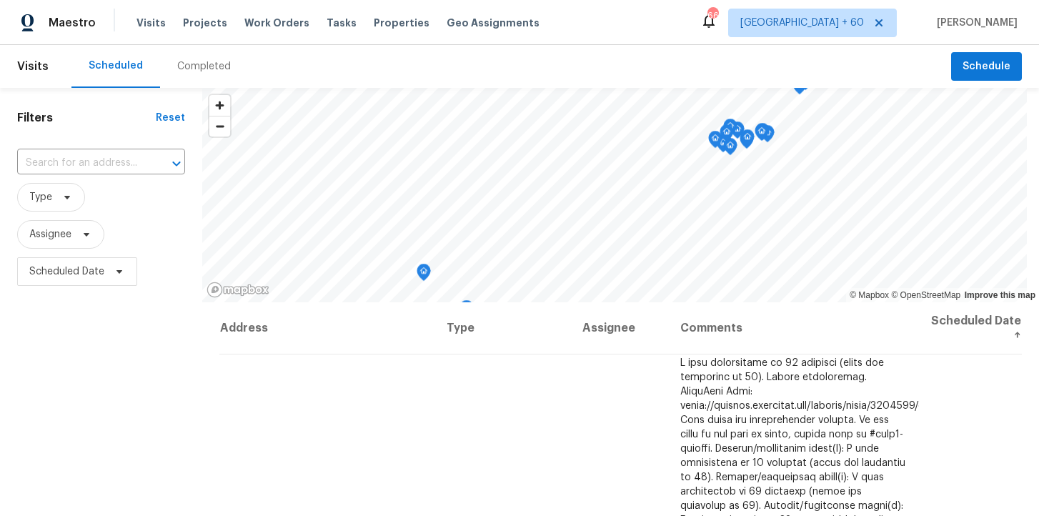
click at [222, 65] on div "Completed" at bounding box center [204, 66] width 54 height 14
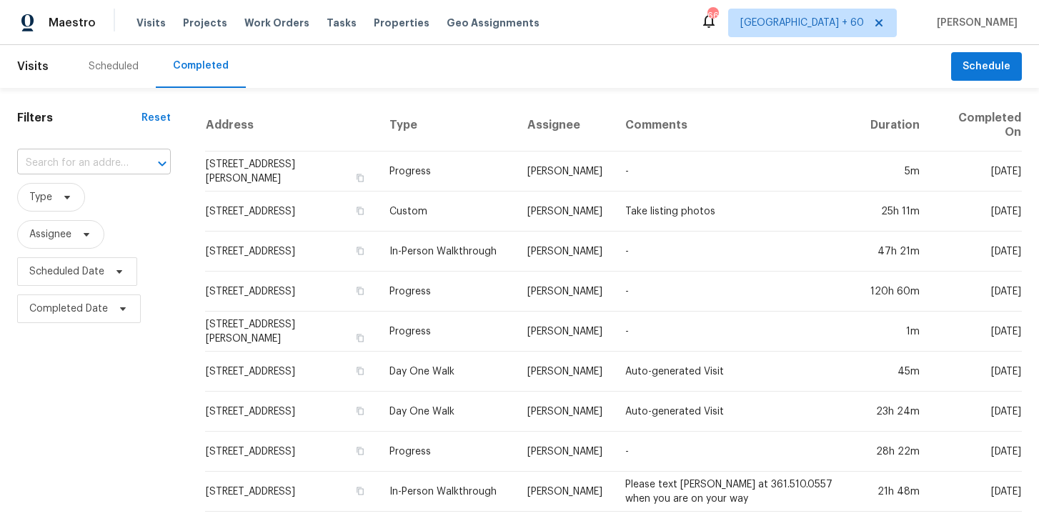
click at [108, 164] on input "text" at bounding box center [74, 163] width 114 height 22
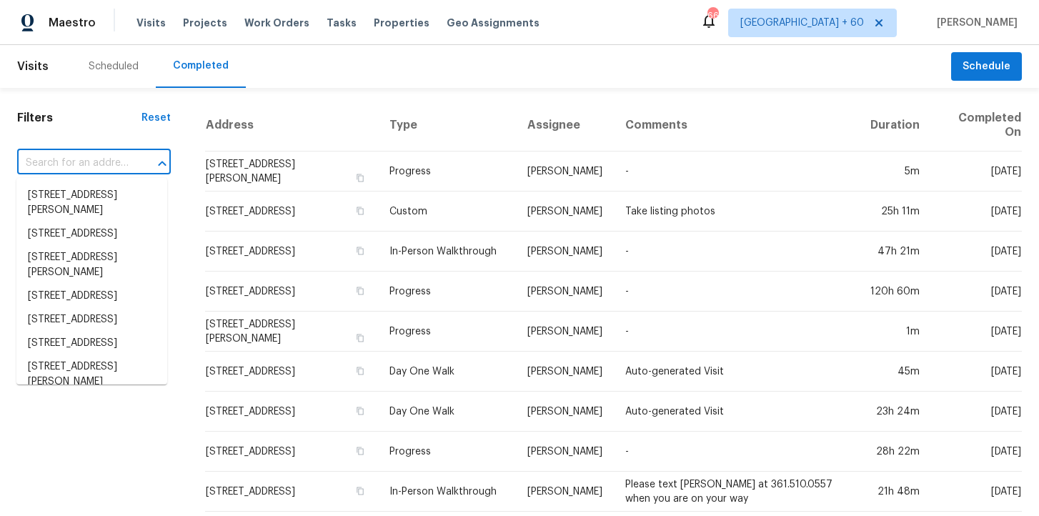
paste input "[STREET_ADDRESS]"
type input "[STREET_ADDRESS]"
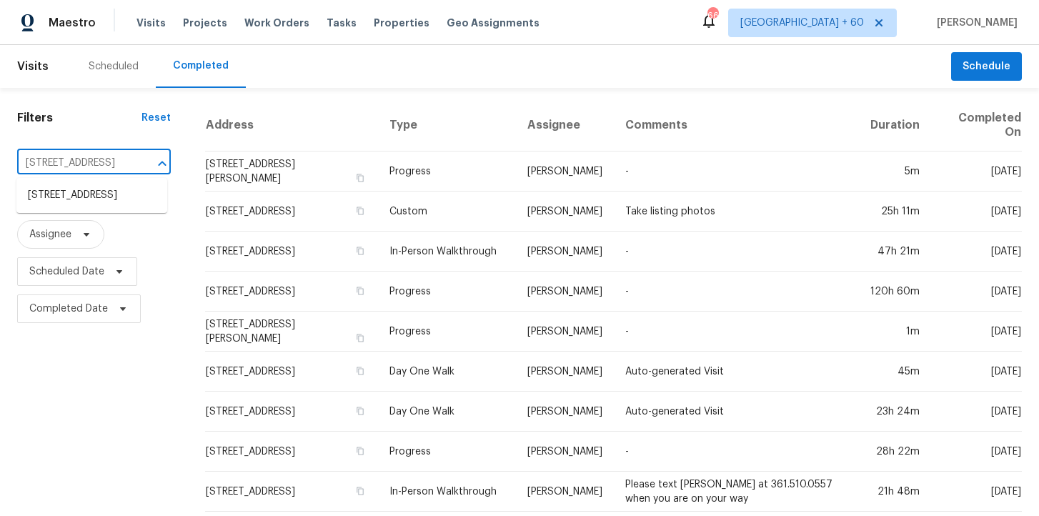
scroll to position [0, 56]
click at [122, 207] on li "[STREET_ADDRESS]" at bounding box center [91, 196] width 151 height 24
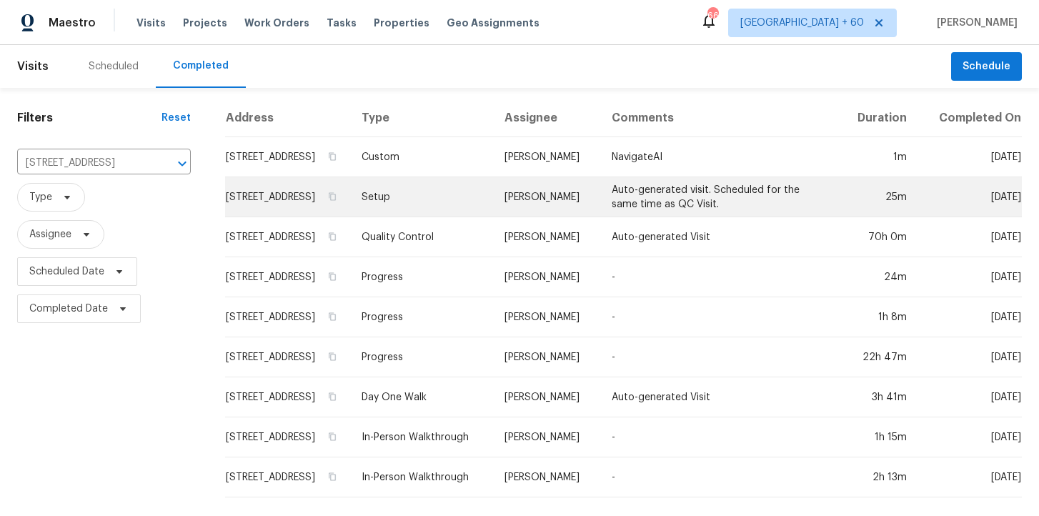
click at [422, 190] on td "Setup" at bounding box center [421, 197] width 143 height 40
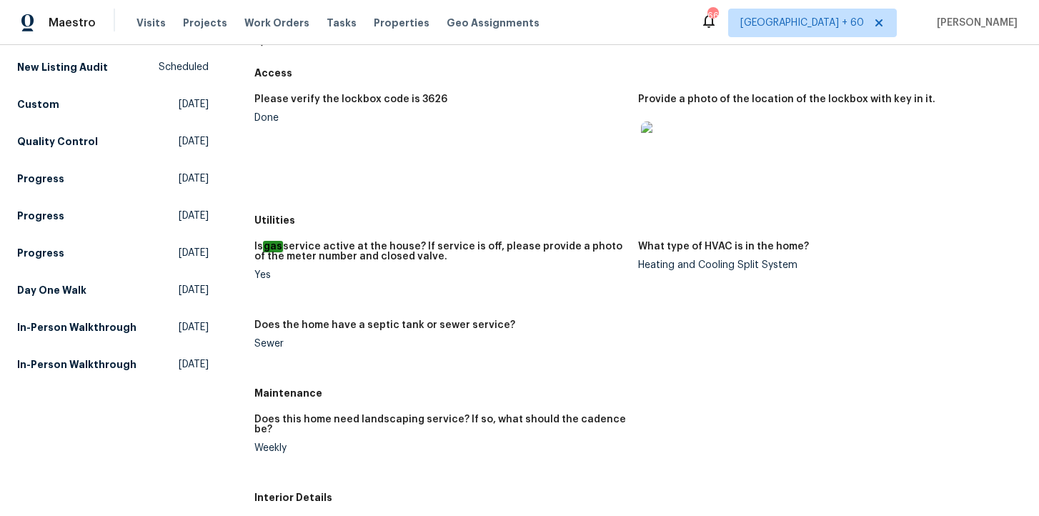
scroll to position [257, 0]
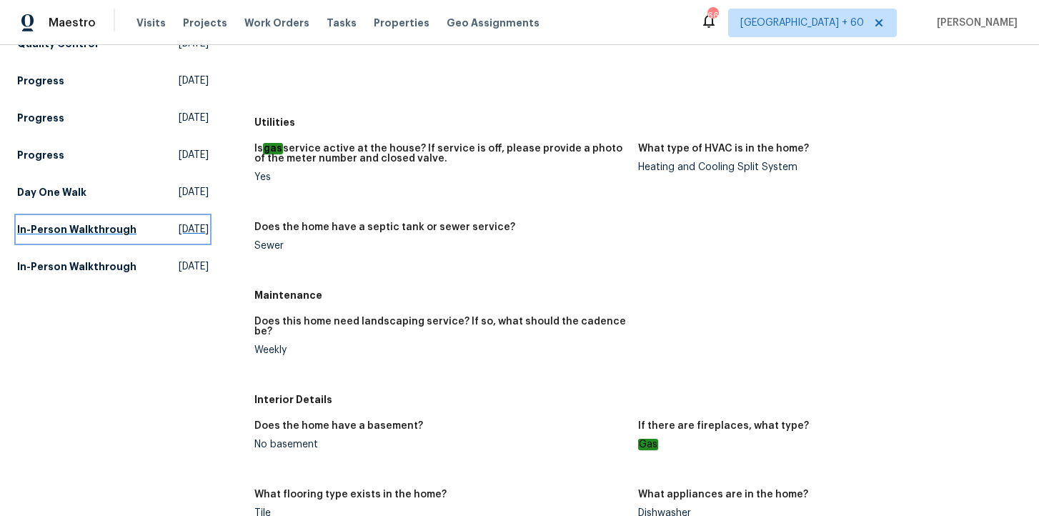
click at [78, 232] on h5 "In-Person Walkthrough" at bounding box center [76, 229] width 119 height 14
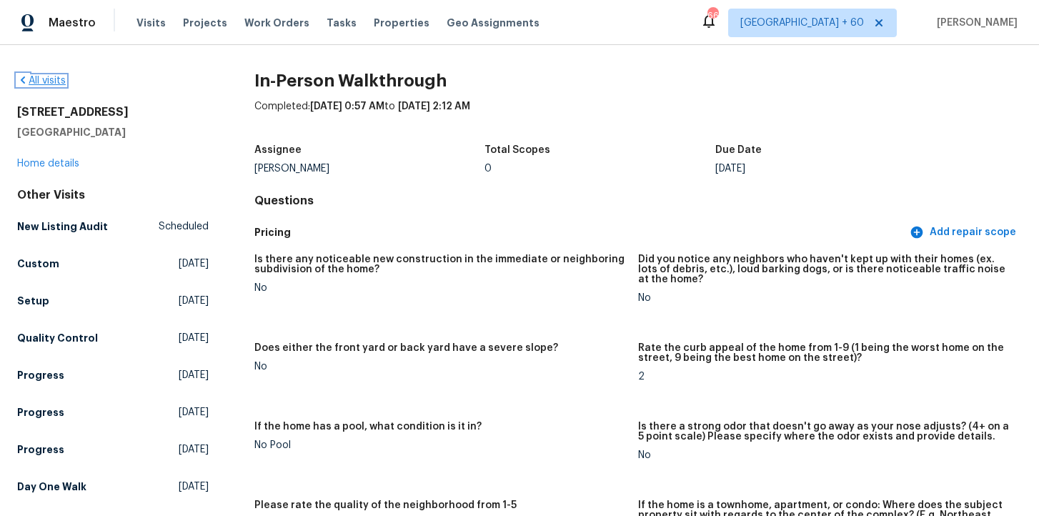
click at [54, 79] on link "All visits" at bounding box center [41, 81] width 49 height 10
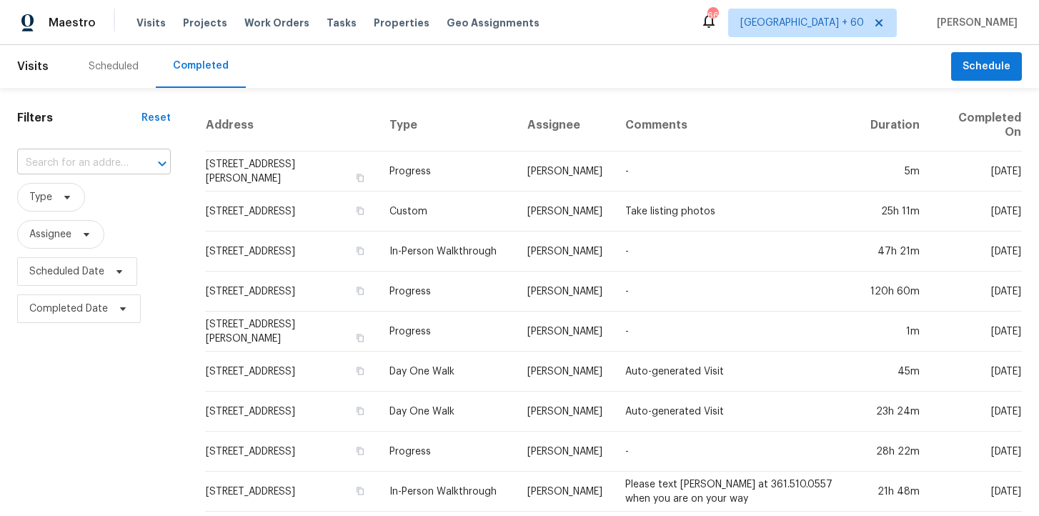
click at [105, 169] on input "text" at bounding box center [74, 163] width 114 height 22
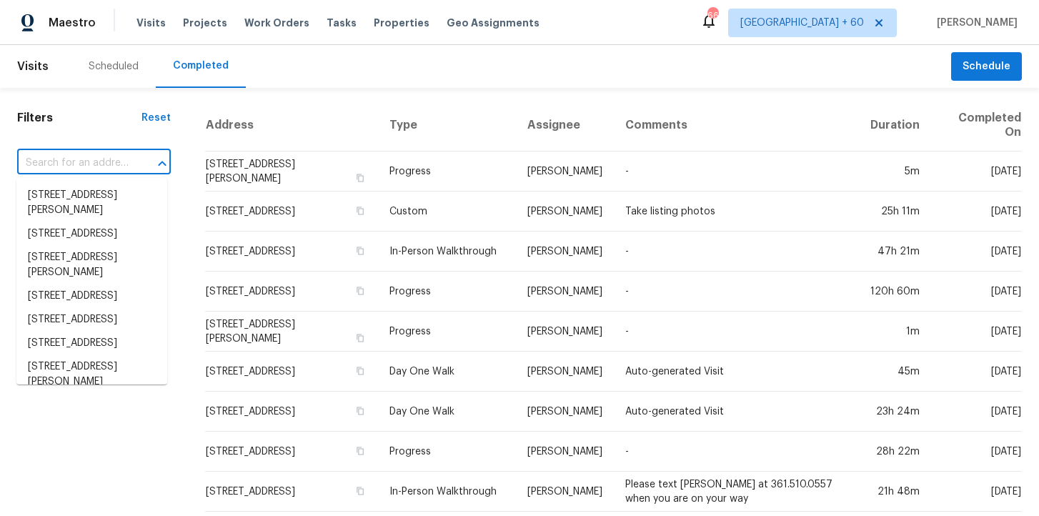
paste input "2635 Providence Dr Gastonia, NC 28052"
type input "2635 Providence Dr Gastonia, NC 28052"
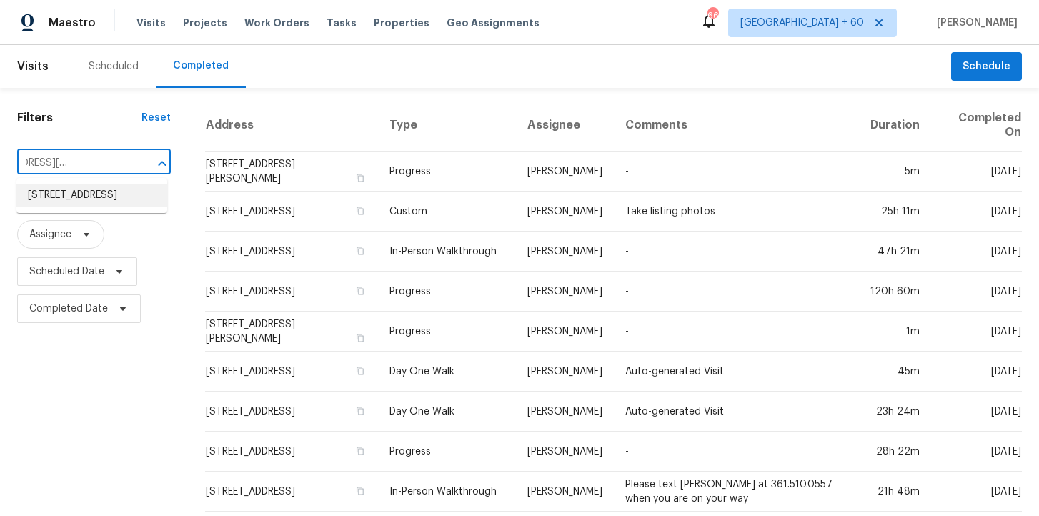
click at [113, 205] on li "2635 Providence Dr, Gastonia, NC 28052" at bounding box center [91, 196] width 151 height 24
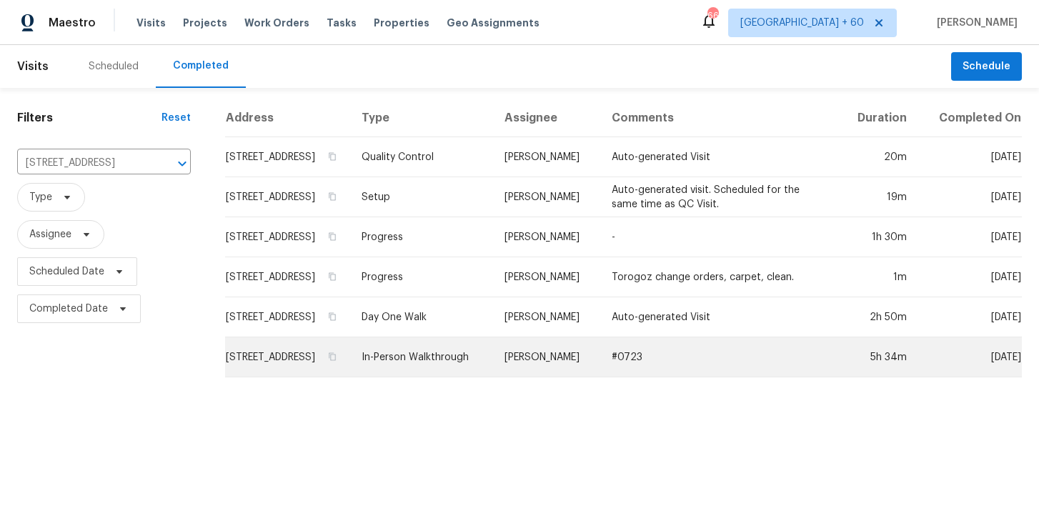
click at [448, 377] on td "In-Person Walkthrough" at bounding box center [421, 357] width 143 height 40
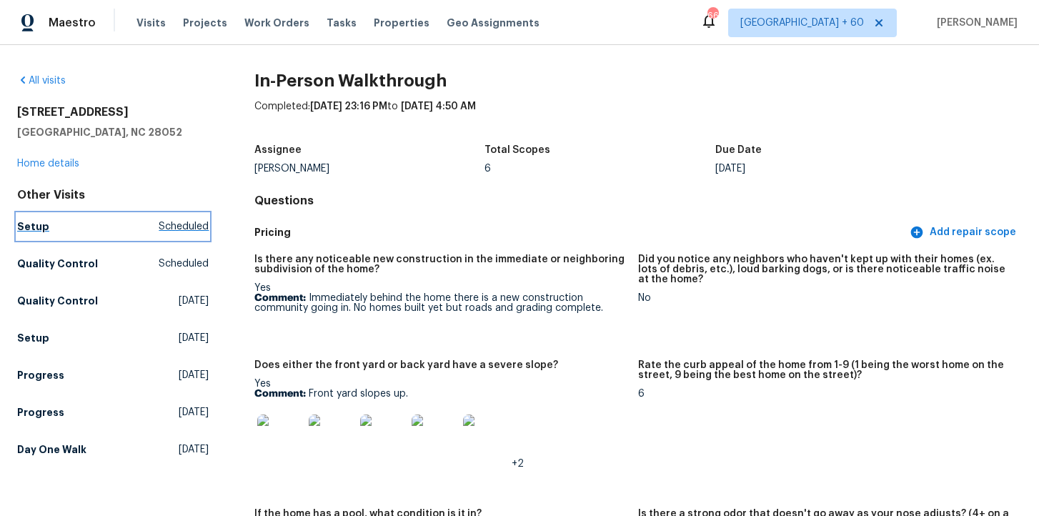
click at [31, 229] on h5 "Setup" at bounding box center [33, 226] width 32 height 14
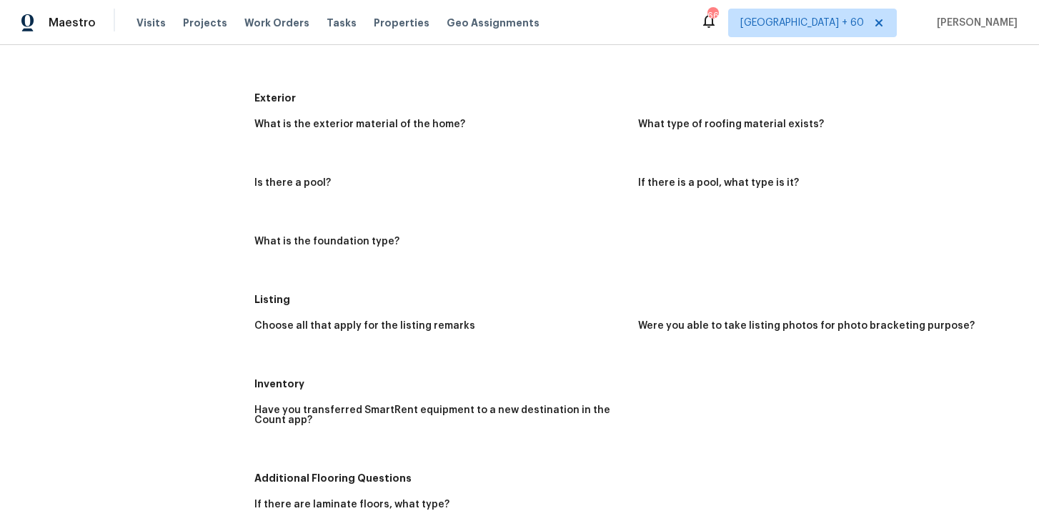
scroll to position [414, 0]
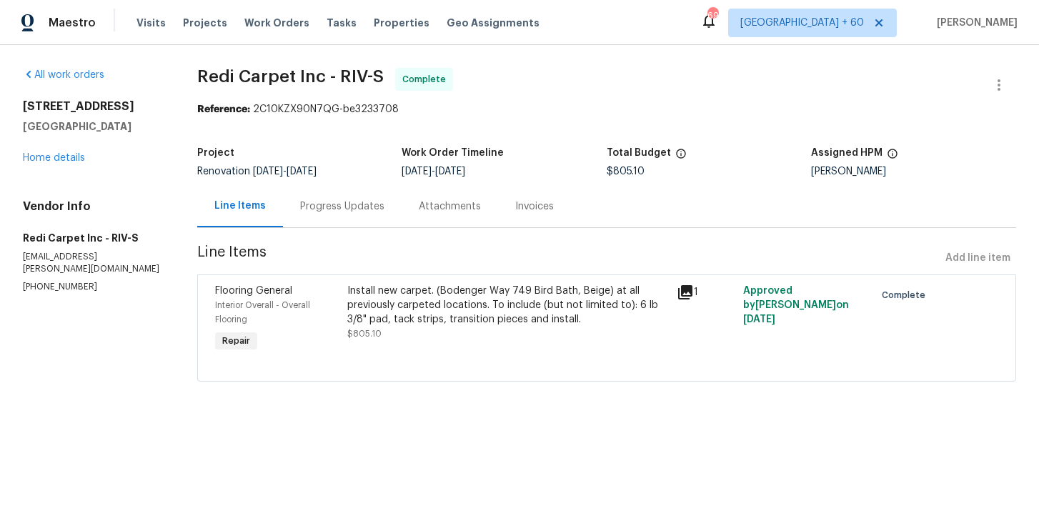
click at [302, 81] on span "Redi Carpet Inc - RIV-S" at bounding box center [290, 76] width 187 height 17
copy span "Redi Carpet Inc - RIV-S"
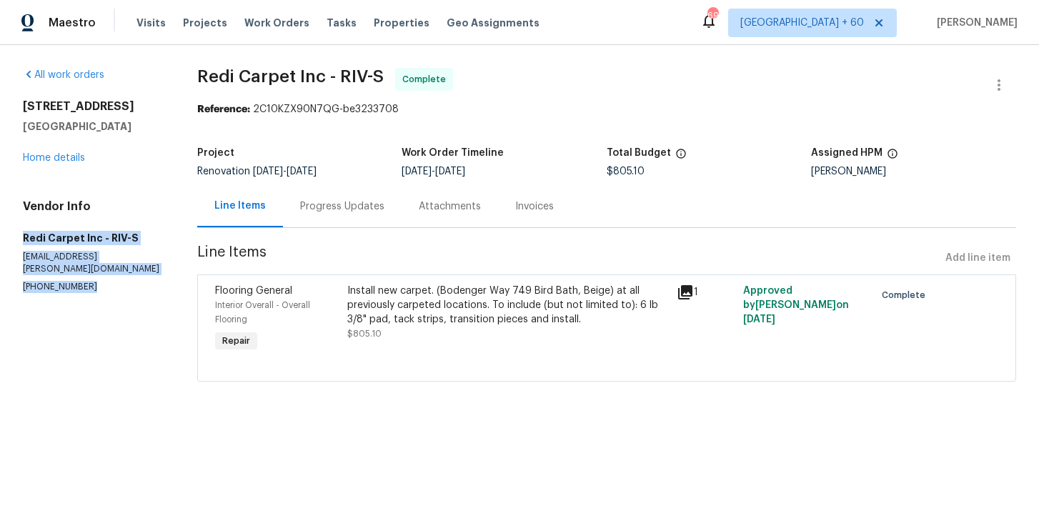
drag, startPoint x: 25, startPoint y: 238, endPoint x: 123, endPoint y: 284, distance: 108.4
click at [123, 284] on section "All work orders 376 Win Ct San Jacinto, CA 92583 Home details Vendor Info Redi …" at bounding box center [93, 233] width 140 height 331
copy div "Redi Carpet Inc - RIV-S don.roberts@redicarpet.com (623) 383-5164"
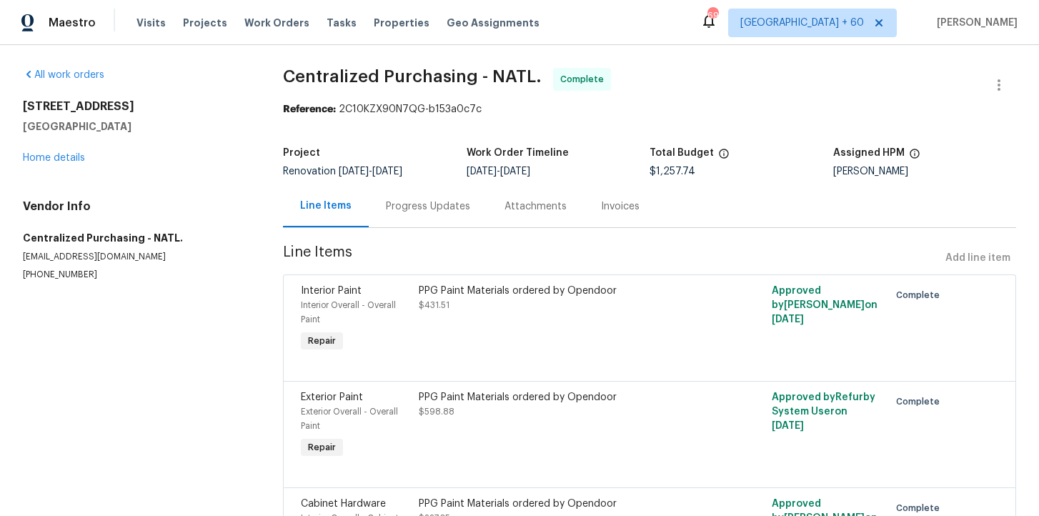
click at [329, 73] on span "Centralized Purchasing - NATL." at bounding box center [412, 76] width 259 height 17
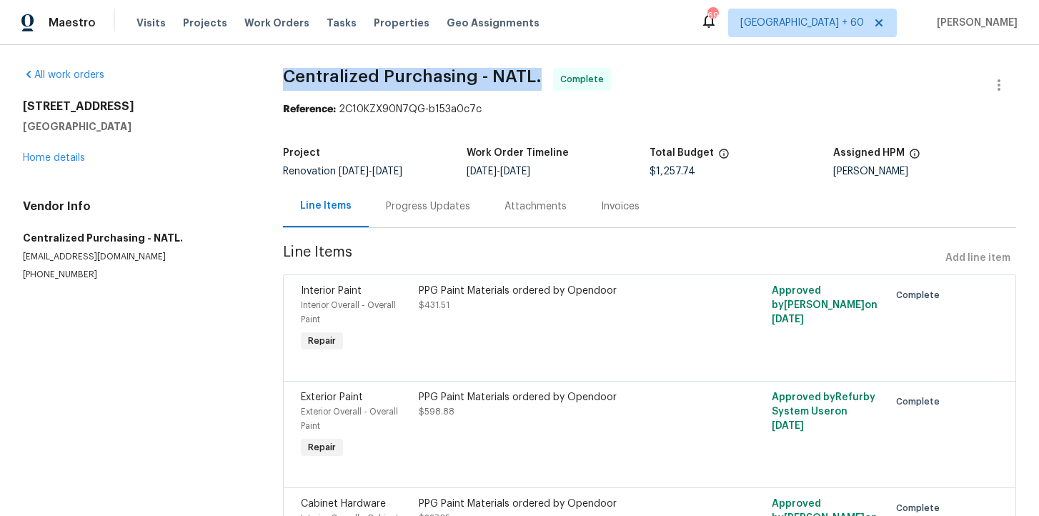
click at [329, 73] on span "Centralized Purchasing - NATL." at bounding box center [412, 76] width 259 height 17
copy span "Centralized Purchasing - NATL."
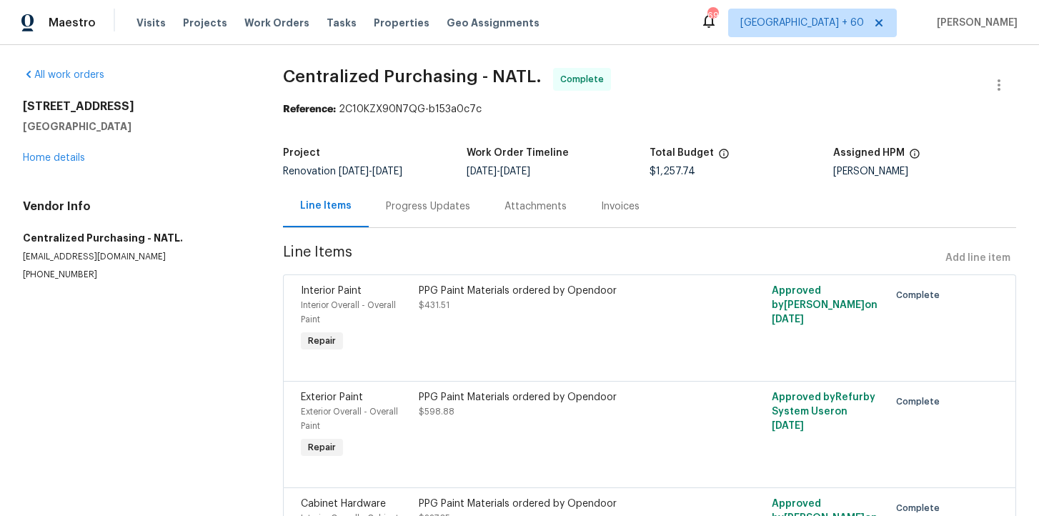
click at [382, 133] on section "Centralized Purchasing - NATL. Complete Reference: 2C10KZX90N7QG-b153a0c7c Proj…" at bounding box center [649, 333] width 733 height 530
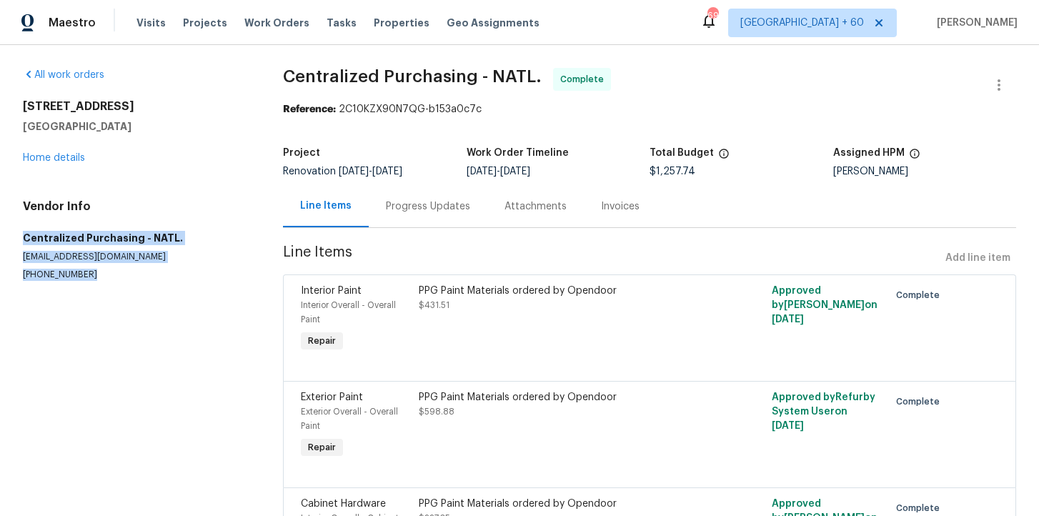
drag, startPoint x: 22, startPoint y: 237, endPoint x: 122, endPoint y: 271, distance: 105.1
click at [122, 271] on div "Vendor Info Centralized Purchasing - NATL. ppgdummyvendor@opendoor.com (888) 35…" at bounding box center [136, 239] width 226 height 81
copy div "Centralized Purchasing - NATL. ppgdummyvendor@opendoor.com (888) 352-7075"
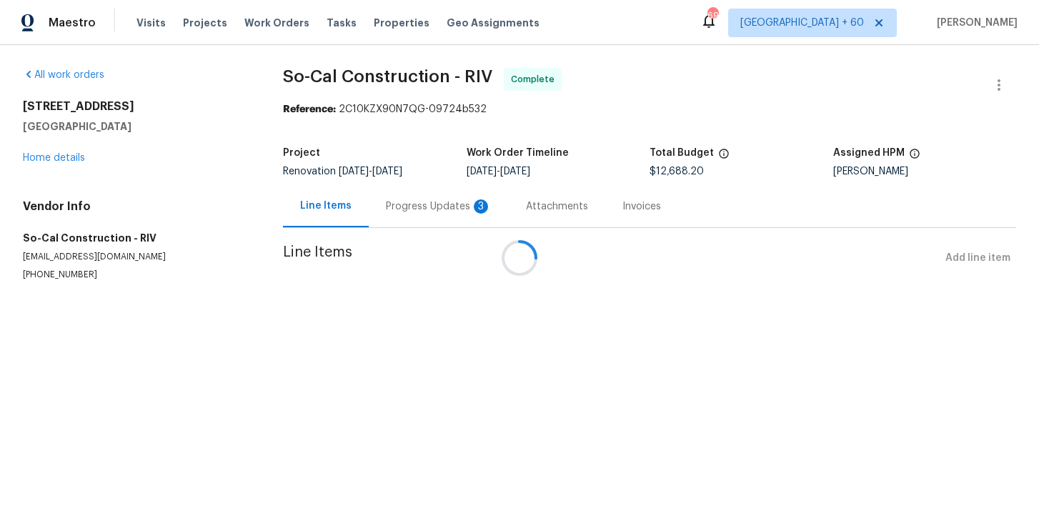
click at [370, 79] on div at bounding box center [519, 258] width 1039 height 516
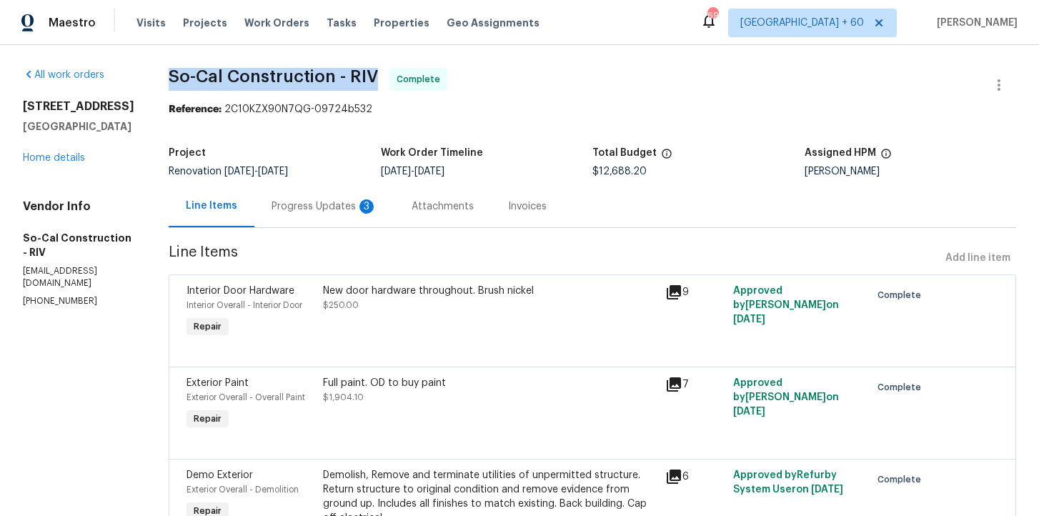
click at [370, 79] on span "So-Cal Construction - RIV" at bounding box center [273, 76] width 209 height 17
copy span "So-Cal Construction - RIV"
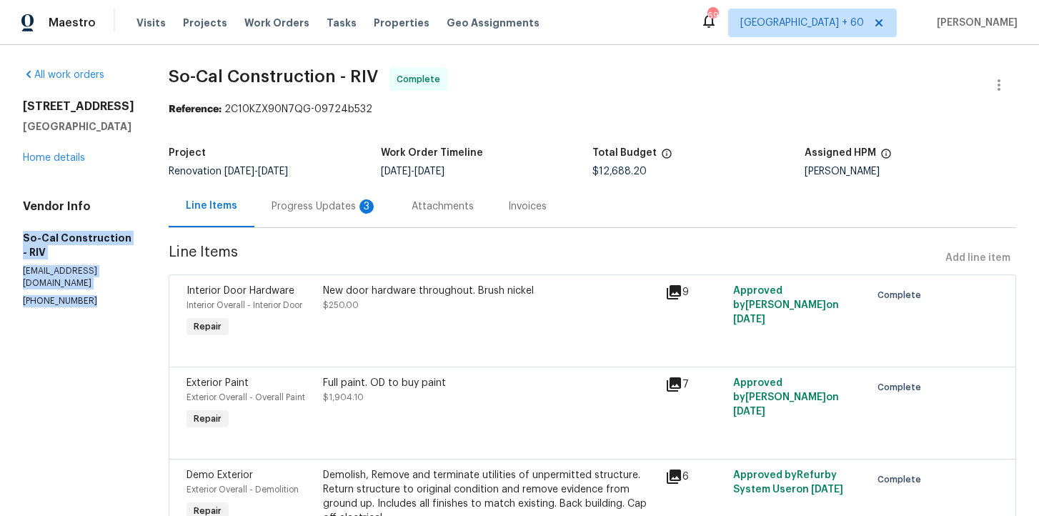
drag, startPoint x: 24, startPoint y: 237, endPoint x: 95, endPoint y: 269, distance: 77.7
click at [95, 269] on div "Vendor Info So-Cal Construction - RIV socalconstruction13@gmail.com (951) 557-2…" at bounding box center [78, 253] width 111 height 108
copy div "So-Cal Construction - RIV socalconstruction13@gmail.com (951) 557-2497"
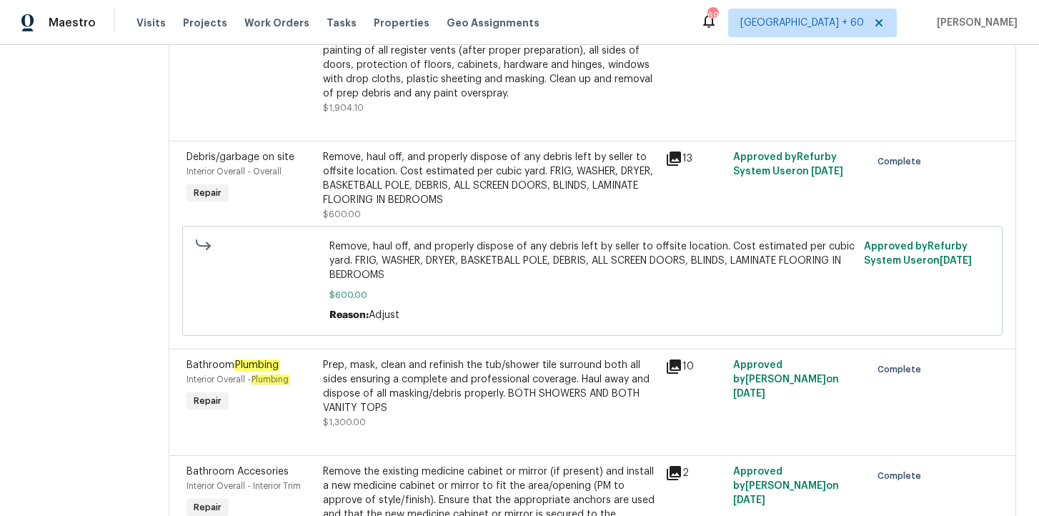
scroll to position [1517, 0]
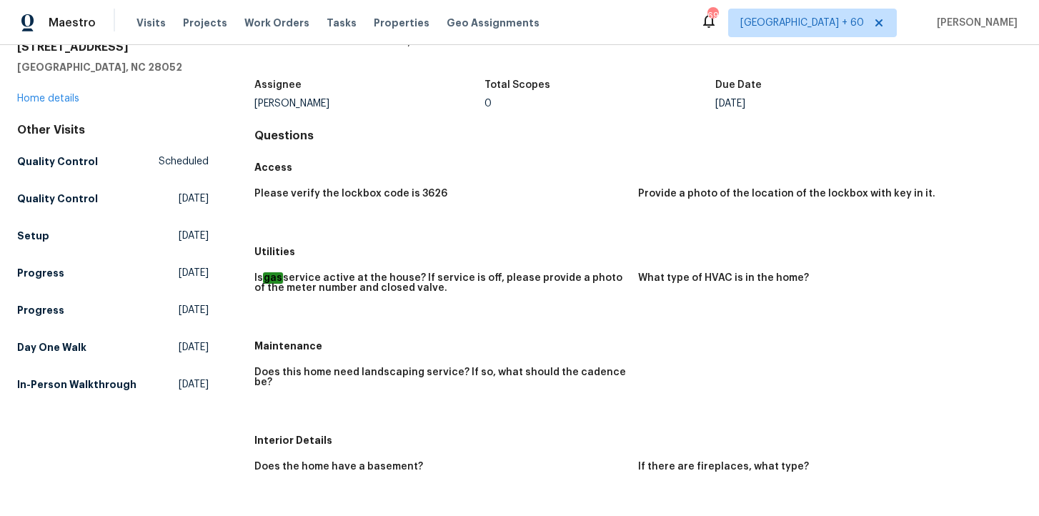
scroll to position [71, 0]
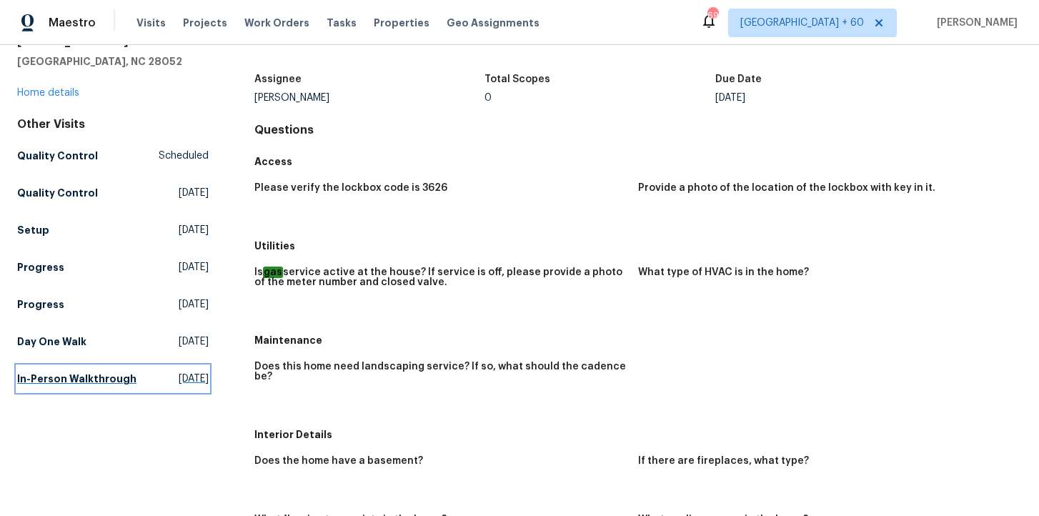
click at [48, 385] on h5 "In-Person Walkthrough" at bounding box center [76, 379] width 119 height 14
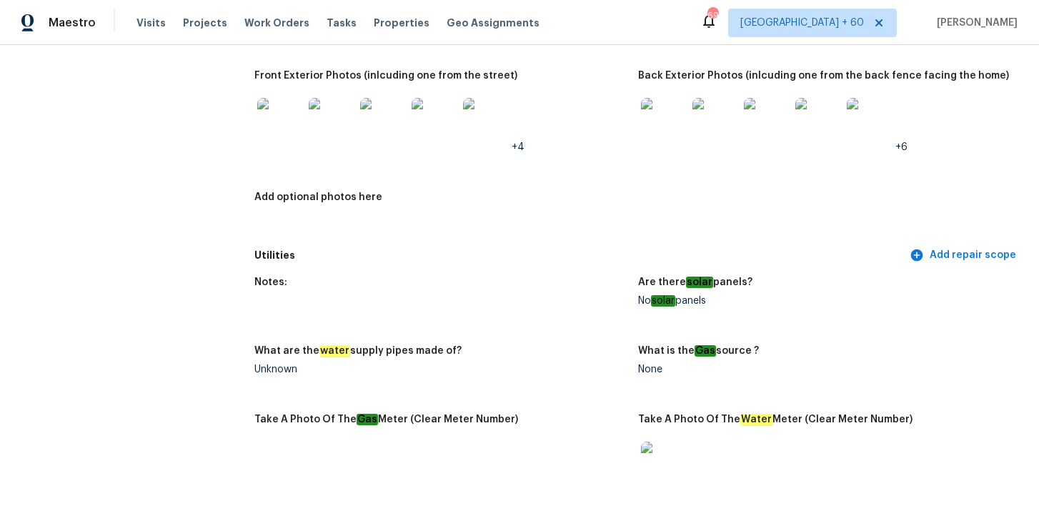
scroll to position [783, 0]
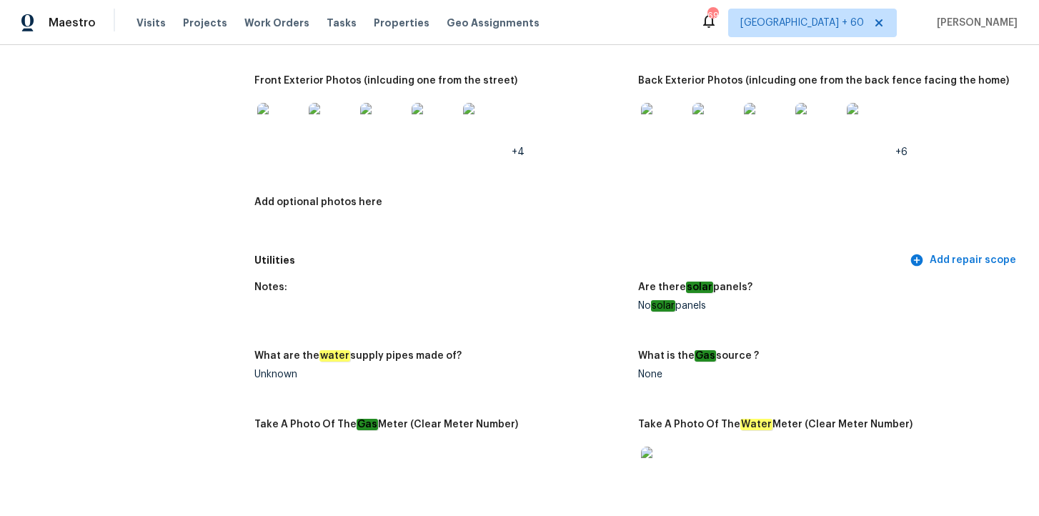
click at [658, 137] on img at bounding box center [664, 126] width 46 height 46
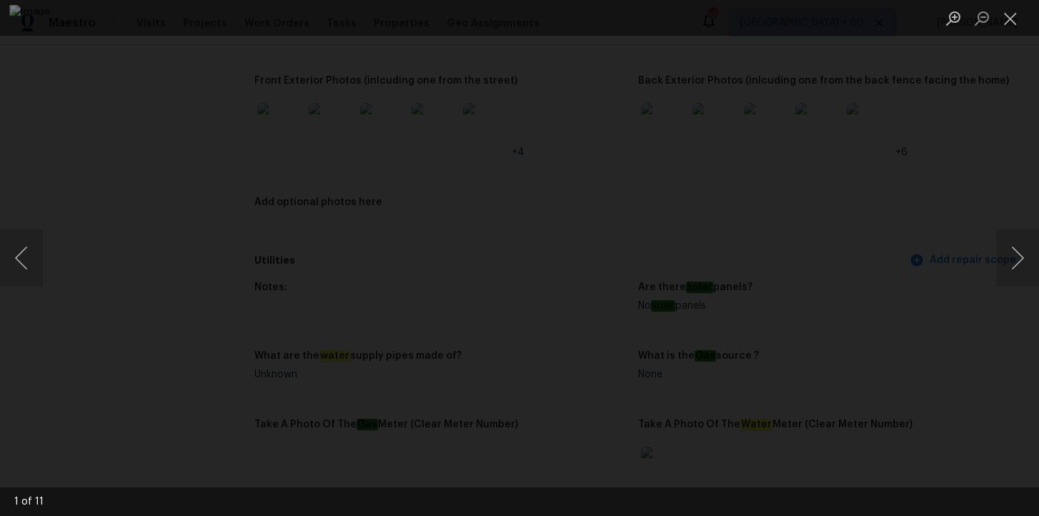
click at [101, 139] on div "Lightbox" at bounding box center [519, 258] width 1039 height 516
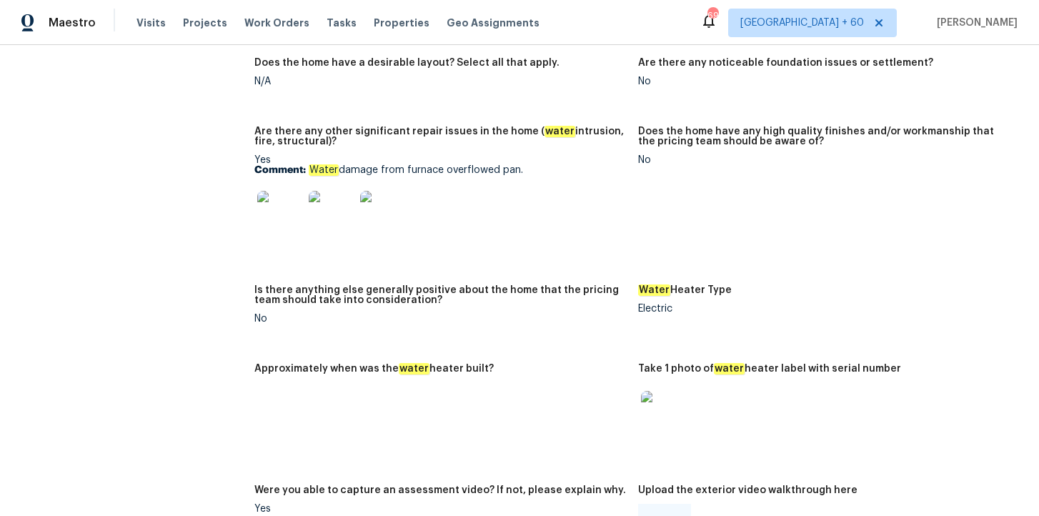
scroll to position [2854, 0]
